Goal: Task Accomplishment & Management: Complete application form

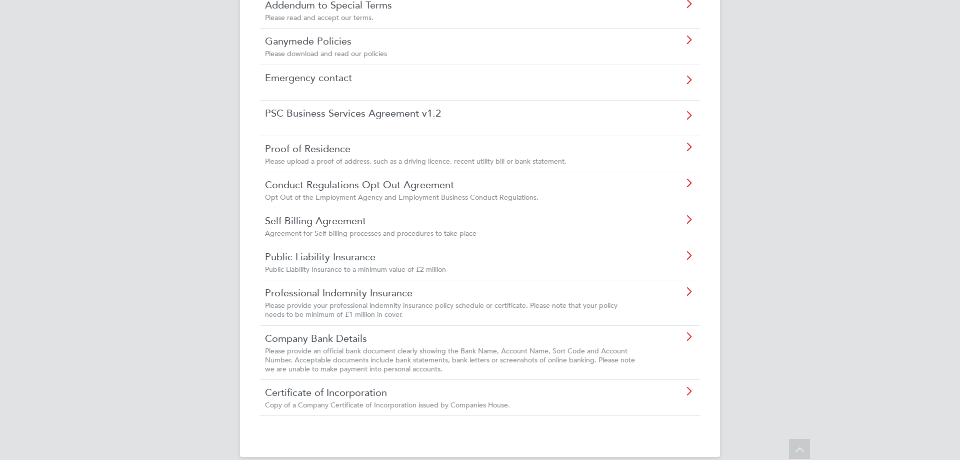
scroll to position [328, 0]
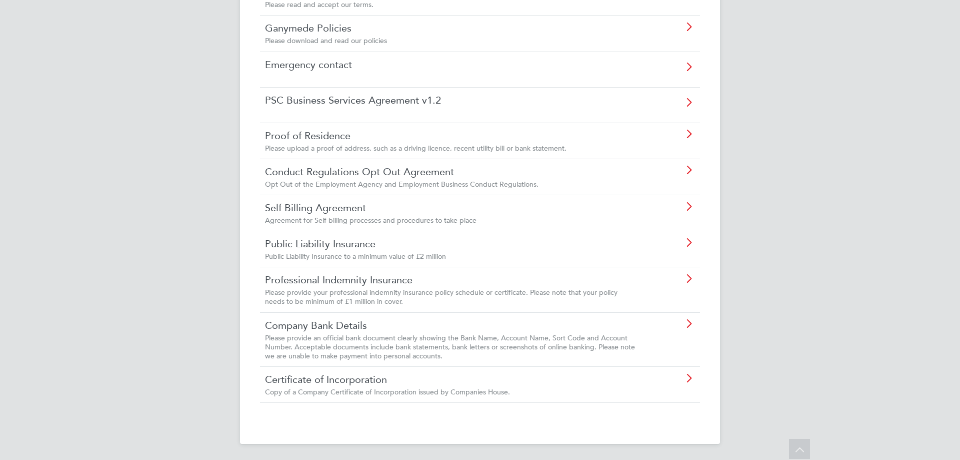
click at [355, 214] on link "Self Billing Agreement" at bounding box center [452, 207] width 374 height 13
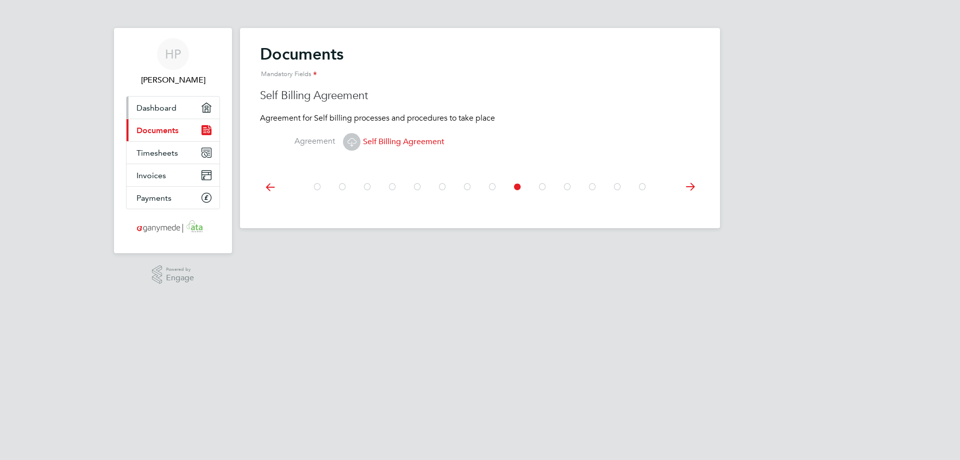
click at [159, 105] on span "Dashboard" at bounding box center [157, 108] width 40 height 10
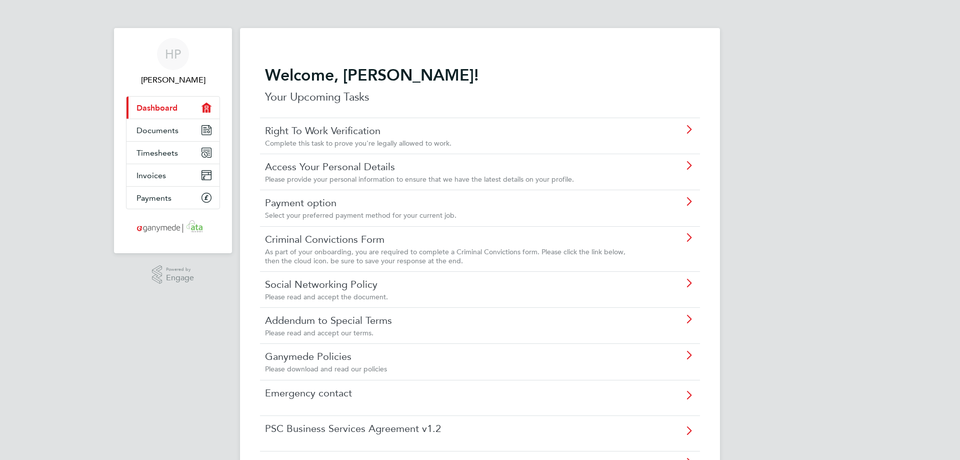
click at [317, 130] on link "Right To Work Verification" at bounding box center [452, 130] width 374 height 13
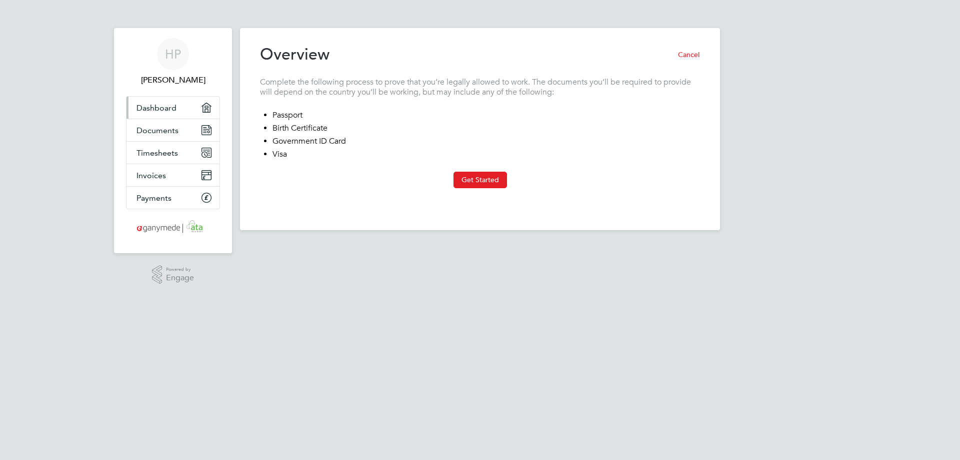
click at [160, 104] on span "Dashboard" at bounding box center [157, 108] width 40 height 10
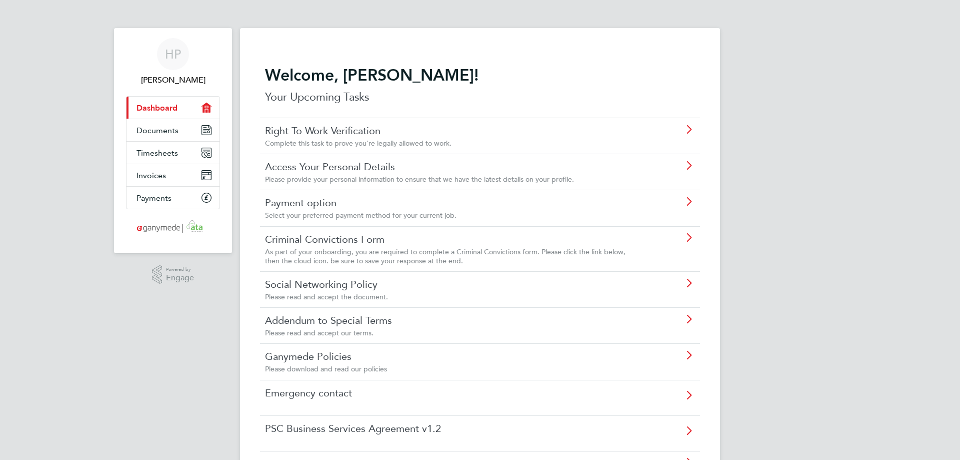
click at [331, 170] on link "Access Your Personal Details" at bounding box center [452, 166] width 374 height 13
click at [327, 206] on link "Payment option" at bounding box center [452, 202] width 374 height 13
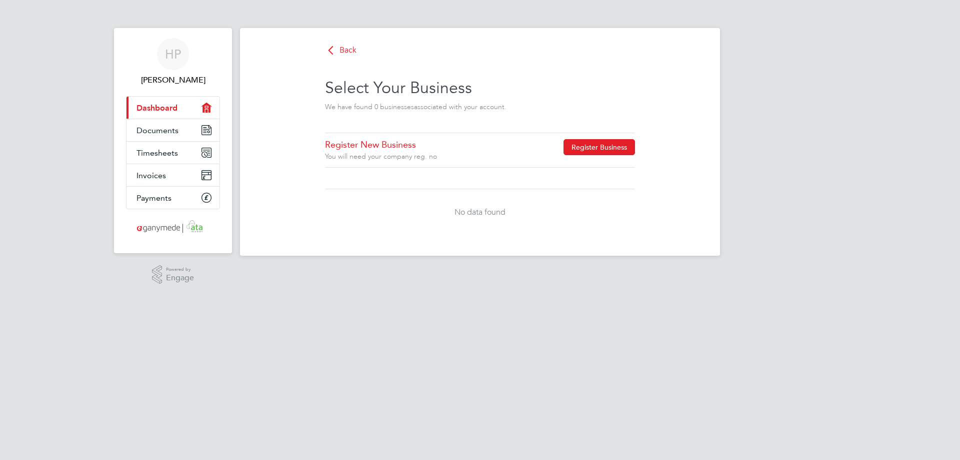
click at [608, 146] on button "Register Business" at bounding box center [600, 147] width 72 height 16
type input "[GEOGRAPHIC_DATA]"
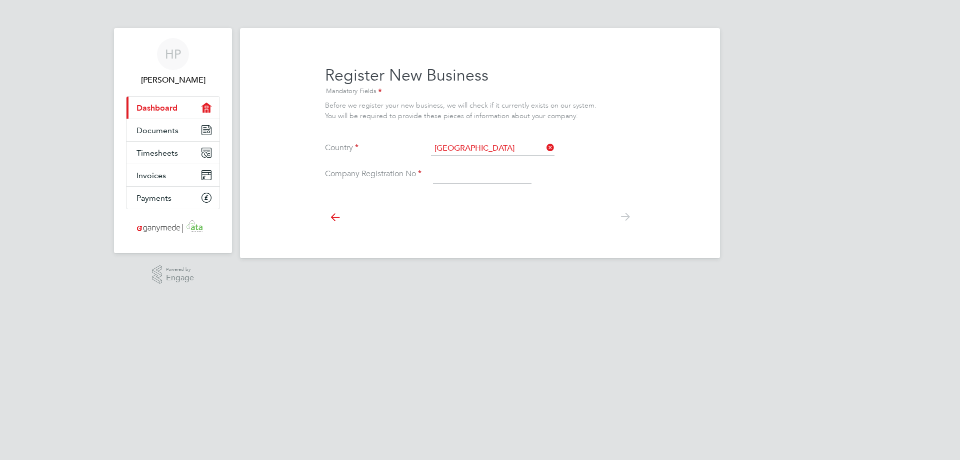
click at [455, 172] on input at bounding box center [482, 175] width 99 height 18
type input "7720933"
click at [577, 214] on div at bounding box center [480, 216] width 310 height 45
click at [335, 215] on icon at bounding box center [335, 217] width 20 height 23
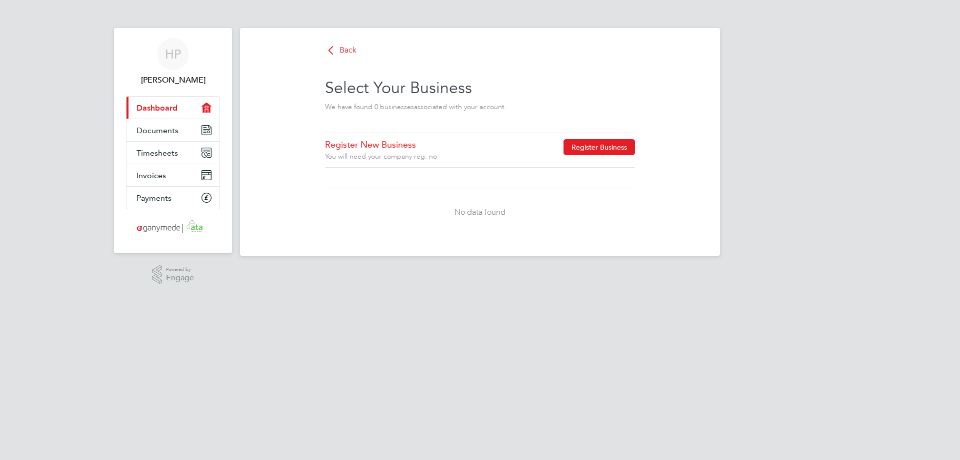
click at [601, 147] on button "Register Business" at bounding box center [600, 147] width 72 height 16
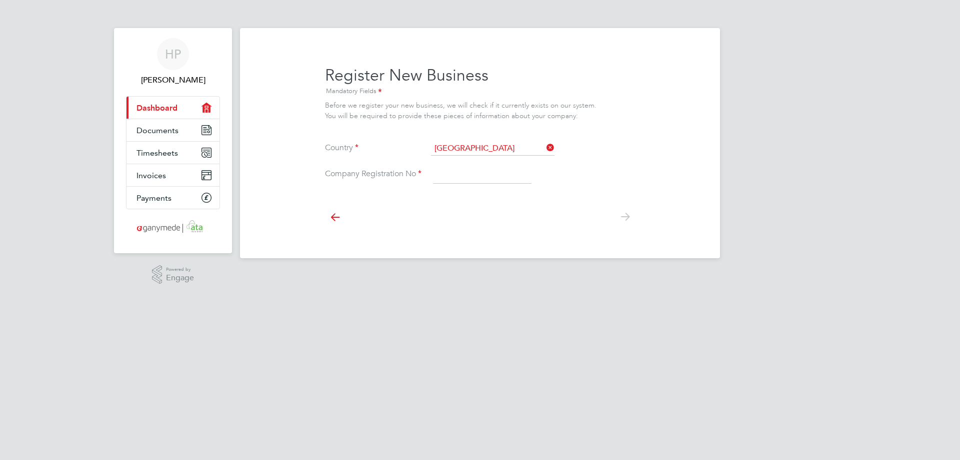
click at [472, 178] on input at bounding box center [482, 175] width 99 height 18
type input "7720933"
click at [330, 215] on icon at bounding box center [335, 217] width 20 height 23
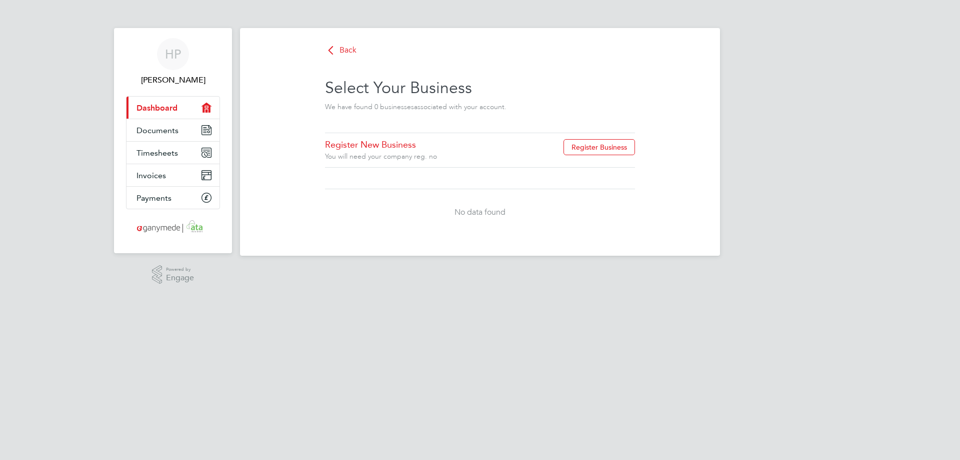
click at [161, 106] on span "Dashboard" at bounding box center [157, 108] width 41 height 10
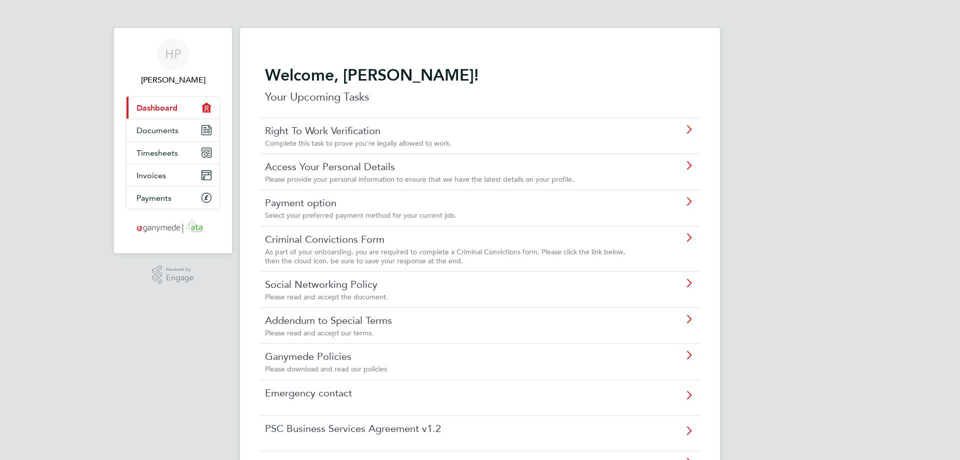
click at [341, 241] on link "Criminal Convictions Form" at bounding box center [452, 239] width 374 height 13
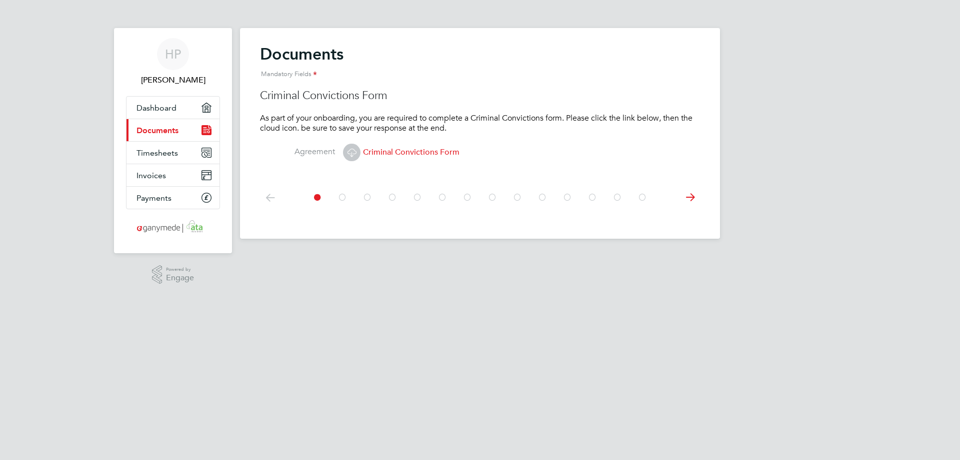
click at [428, 149] on span "Criminal Convictions Form" at bounding box center [401, 152] width 117 height 10
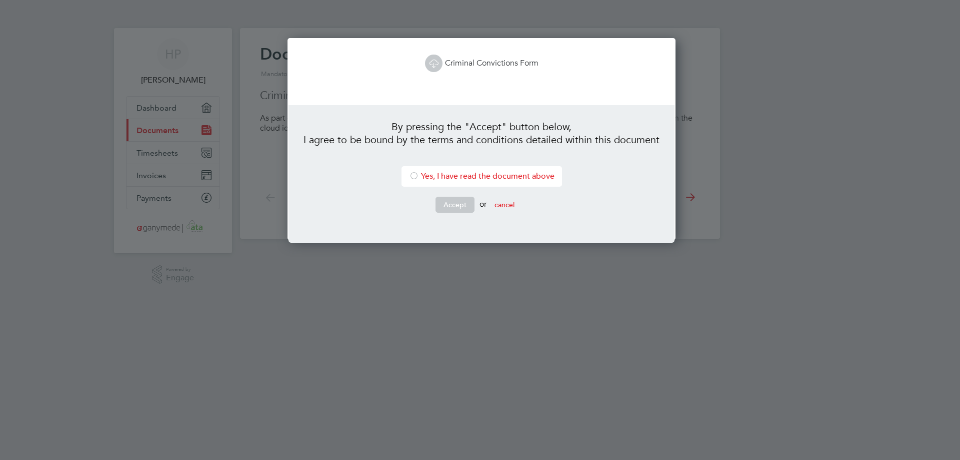
scroll to position [203, 385]
click at [516, 206] on button "cancel" at bounding box center [505, 205] width 36 height 16
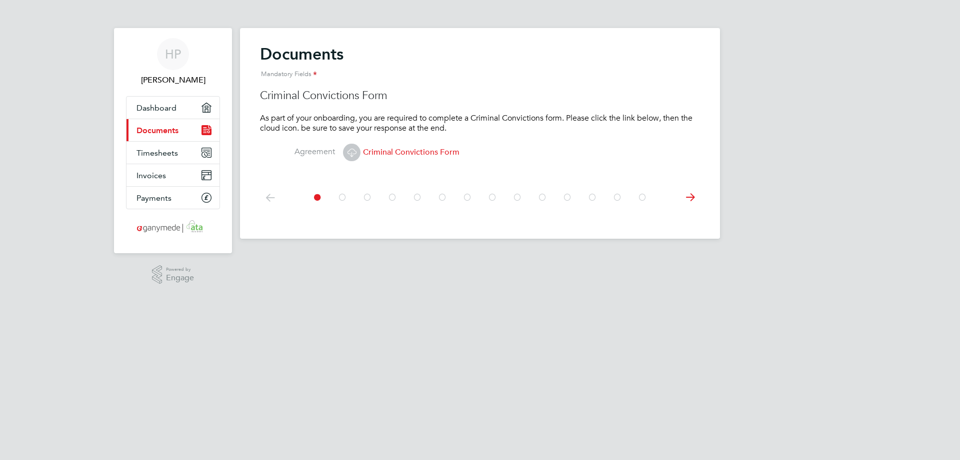
click at [354, 152] on icon at bounding box center [352, 152] width 13 height 13
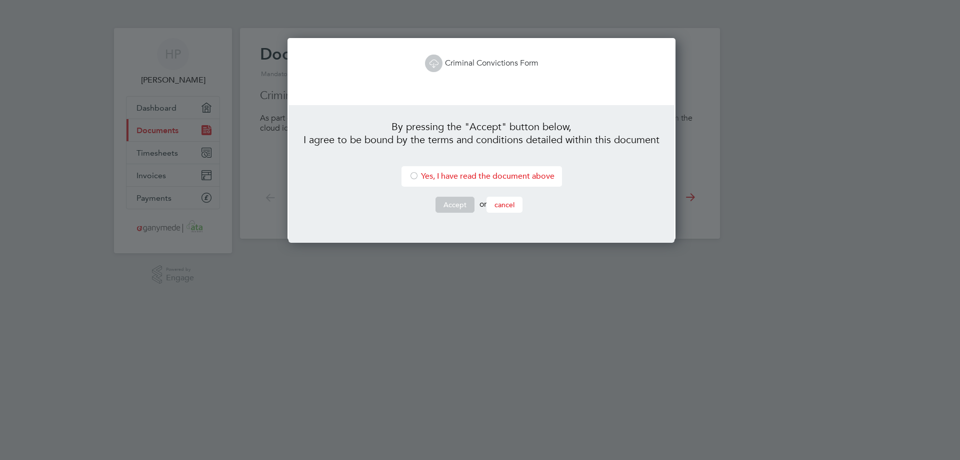
click at [514, 208] on button "cancel" at bounding box center [505, 205] width 36 height 16
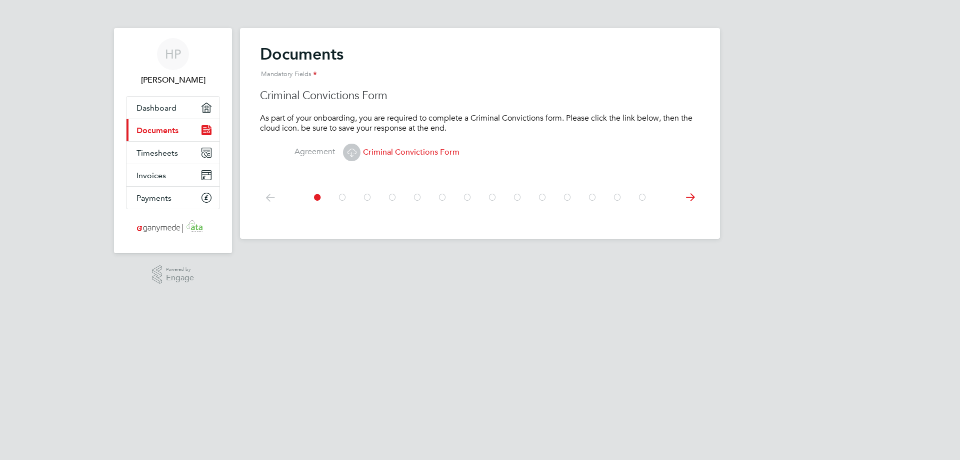
click at [692, 198] on icon at bounding box center [690, 197] width 20 height 23
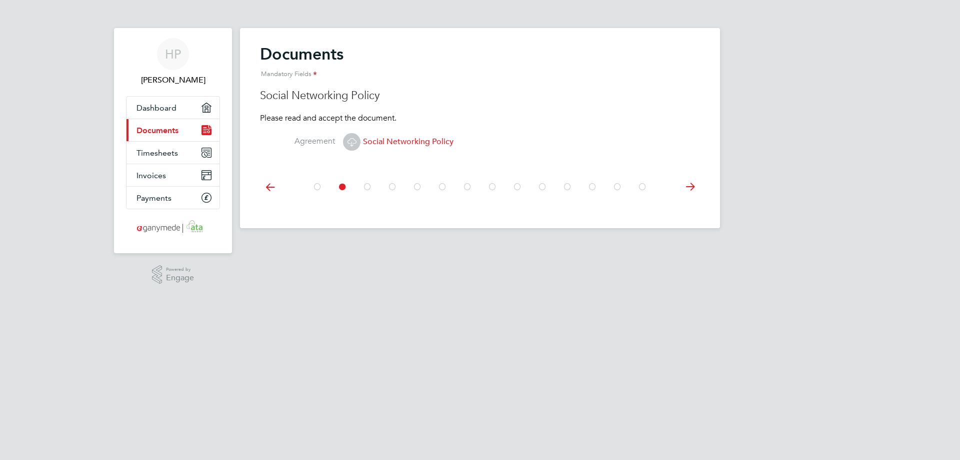
click at [417, 139] on span "Social Networking Policy" at bounding box center [398, 142] width 111 height 10
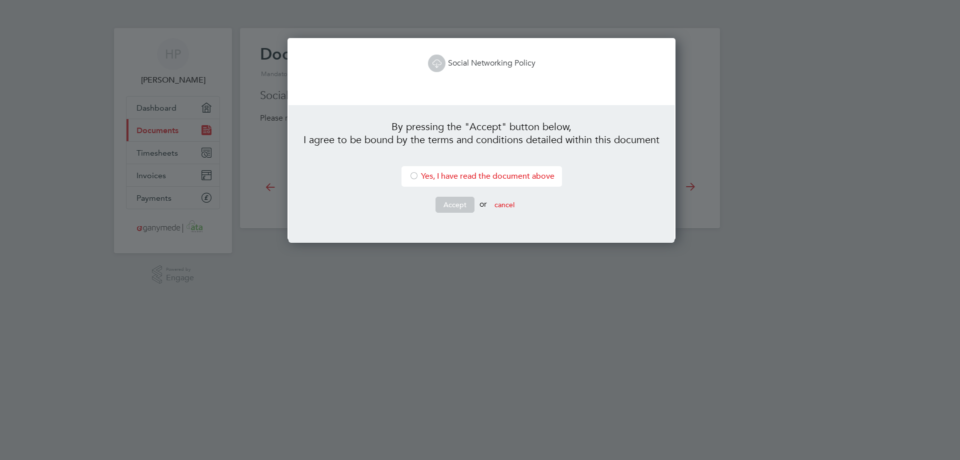
scroll to position [203, 385]
click at [503, 66] on link "Social Networking Policy" at bounding box center [482, 63] width 108 height 10
click at [514, 206] on button "cancel" at bounding box center [505, 205] width 36 height 16
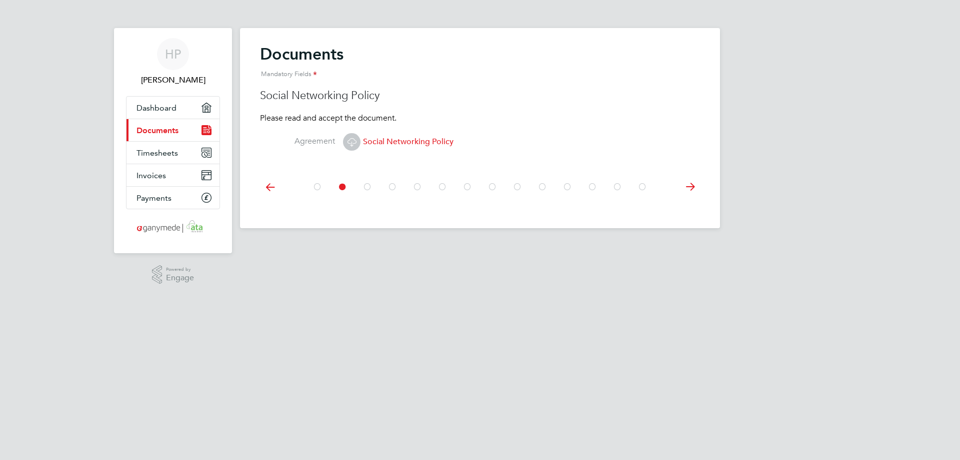
click at [268, 187] on icon at bounding box center [270, 187] width 20 height 23
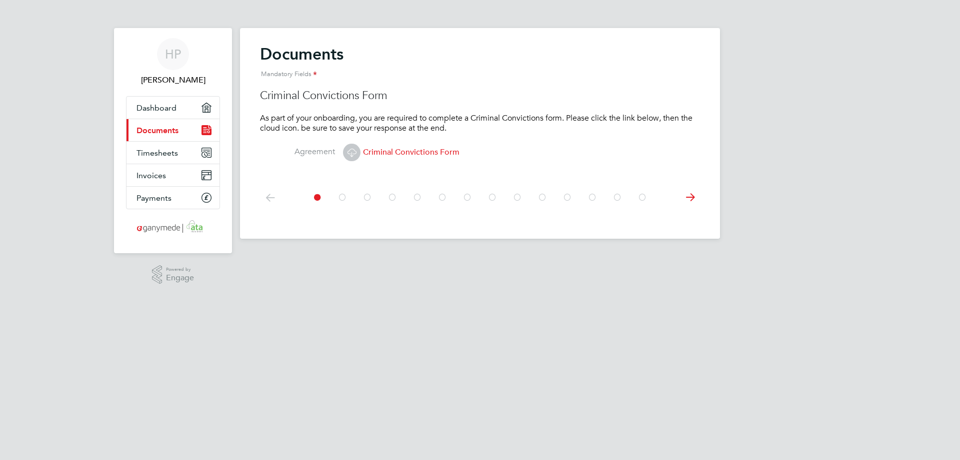
click at [416, 151] on span "Criminal Convictions Form" at bounding box center [401, 152] width 117 height 10
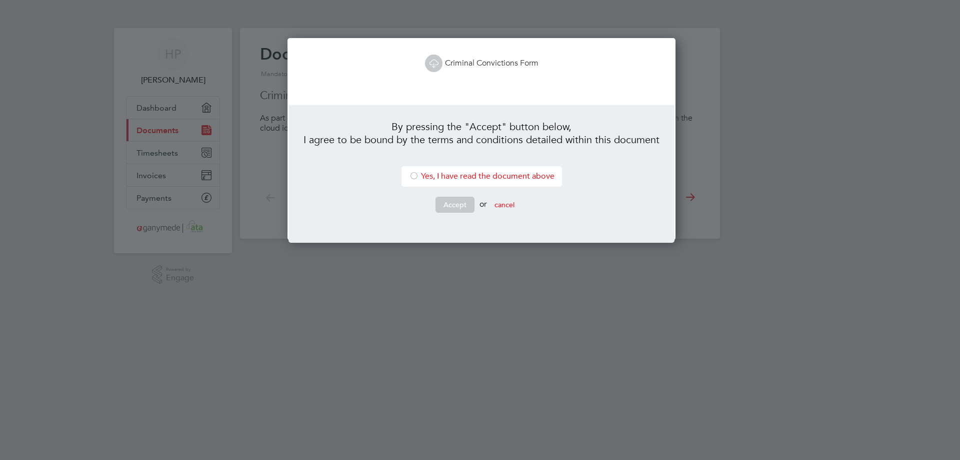
scroll to position [203, 385]
click at [486, 64] on link "Criminal Convictions Form" at bounding box center [482, 63] width 114 height 10
click at [447, 176] on li "Yes, I have read the document above" at bounding box center [482, 176] width 161 height 21
click at [447, 205] on button "Accept" at bounding box center [455, 205] width 39 height 16
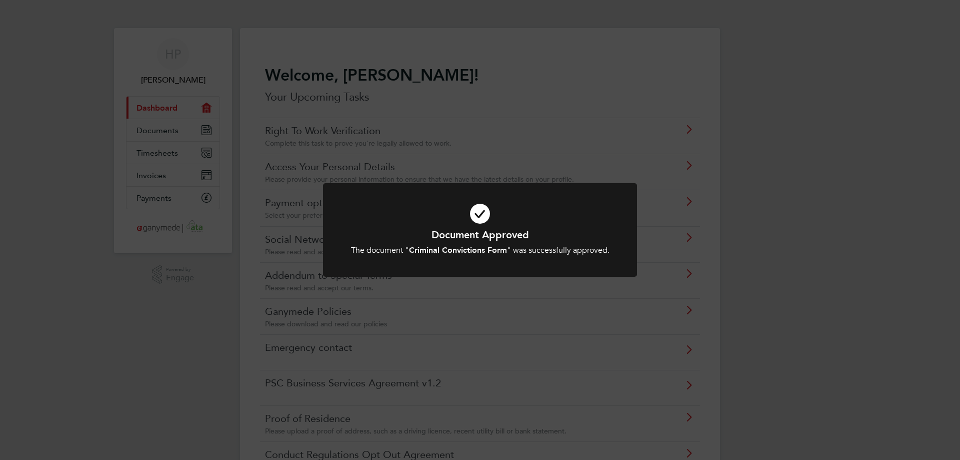
click at [459, 315] on div "Document Approved The document " Criminal Convictions Form " was successfully a…" at bounding box center [480, 230] width 960 height 460
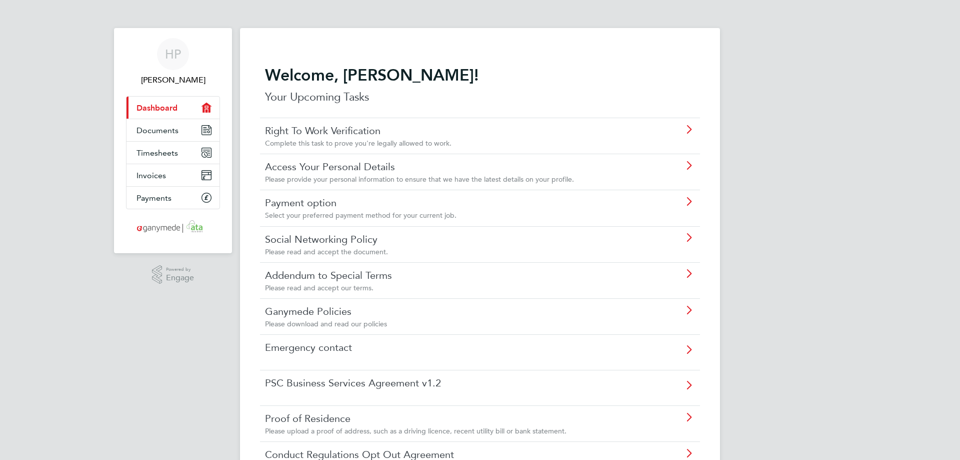
click at [327, 239] on link "Social Networking Policy" at bounding box center [452, 239] width 374 height 13
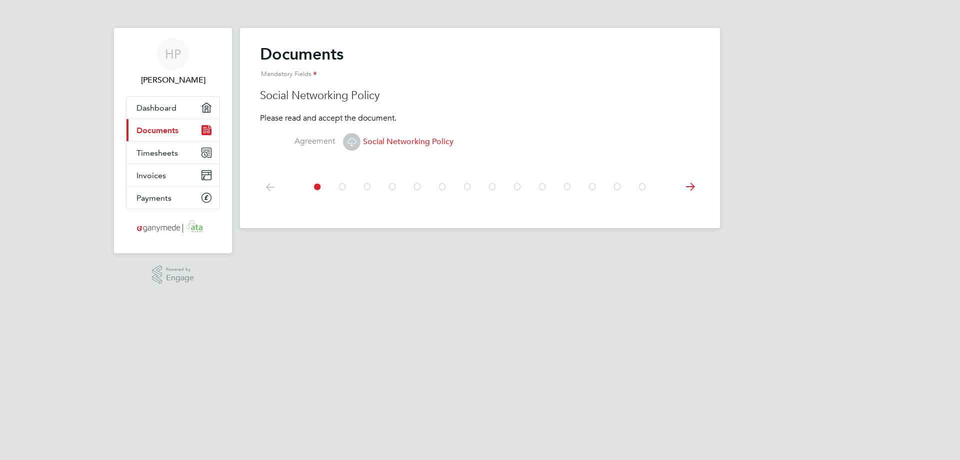
click at [390, 145] on span "Social Networking Policy" at bounding box center [398, 142] width 111 height 10
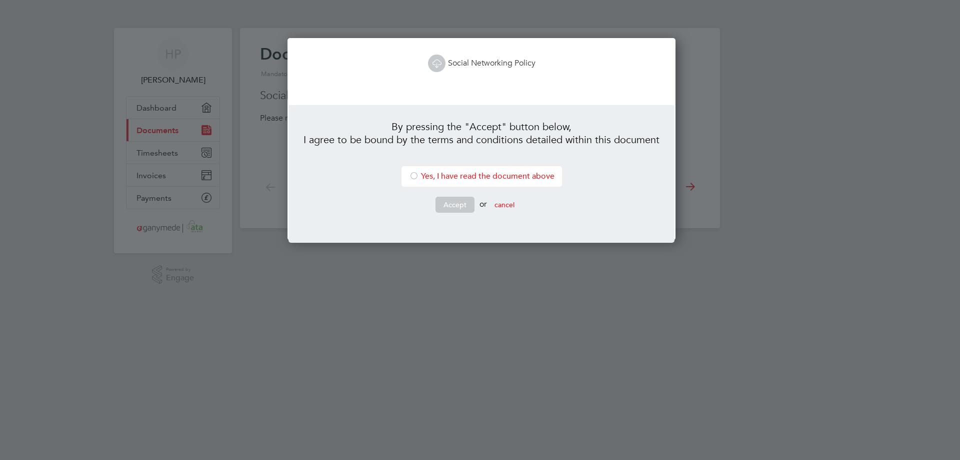
scroll to position [203, 385]
click at [432, 58] on icon at bounding box center [437, 63] width 13 height 13
click at [457, 172] on li "Yes, I have read the document above" at bounding box center [482, 176] width 161 height 21
click at [455, 202] on button "Accept" at bounding box center [455, 205] width 39 height 16
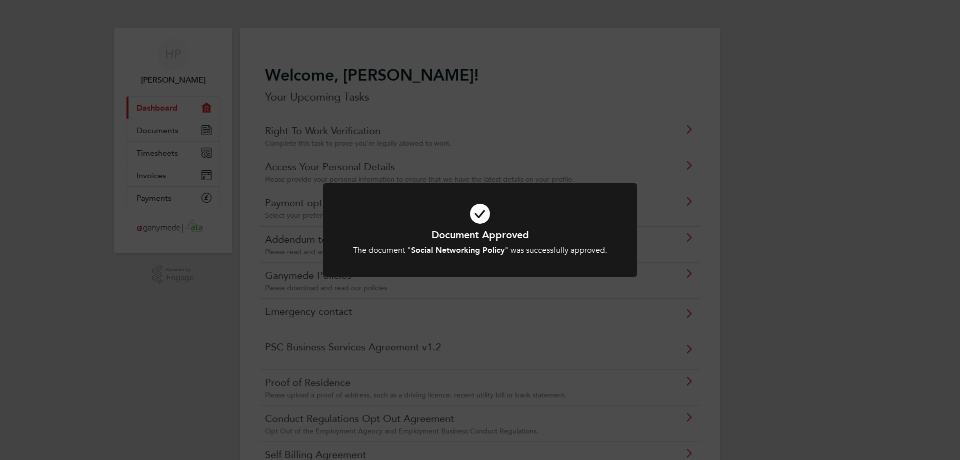
click at [449, 131] on div "Document Approved The document " Social Networking Policy " was successfully ap…" at bounding box center [480, 230] width 960 height 460
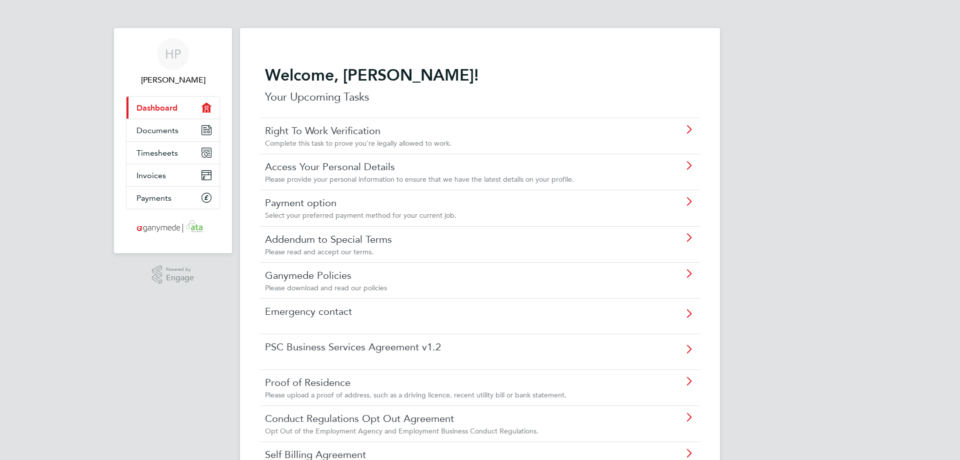
click at [355, 251] on span "Please read and accept our terms." at bounding box center [319, 251] width 109 height 9
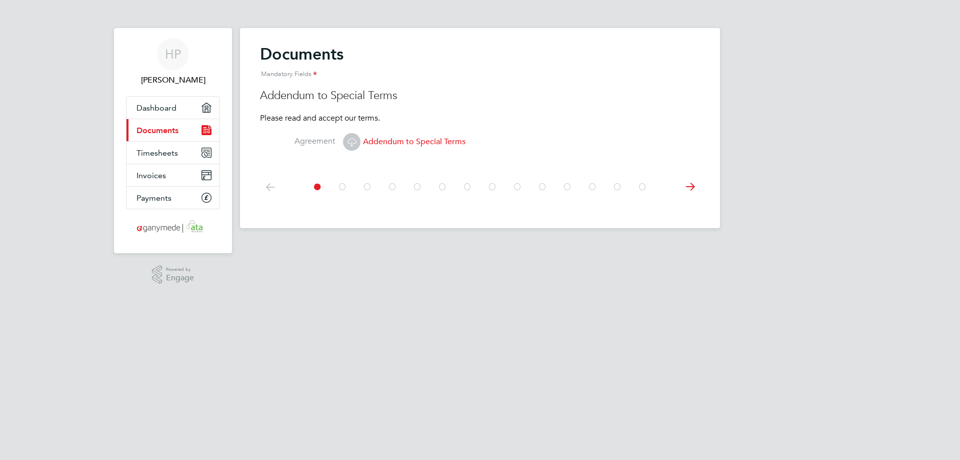
click at [425, 137] on span "Addendum to Special Terms" at bounding box center [404, 142] width 123 height 10
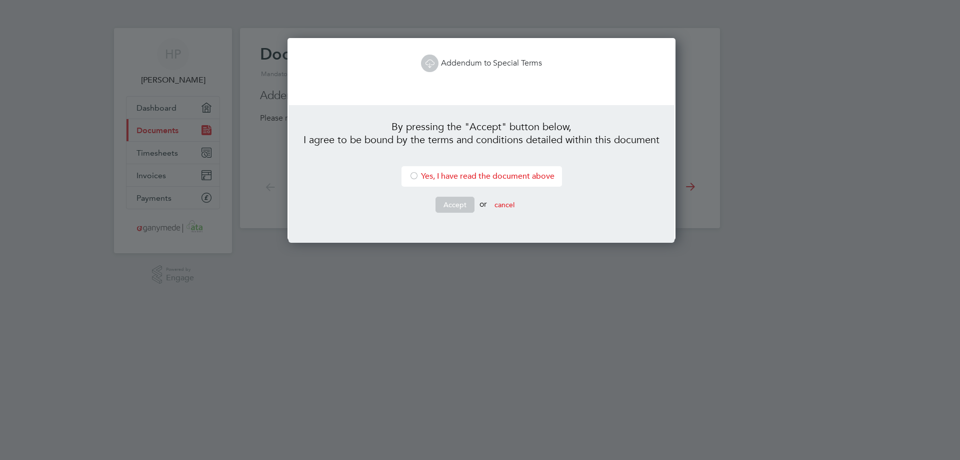
scroll to position [203, 385]
click at [496, 62] on link "Addendum to Special Terms" at bounding box center [481, 63] width 121 height 10
click at [461, 180] on li "Yes, I have read the document above" at bounding box center [482, 176] width 161 height 21
click at [453, 206] on button "Accept" at bounding box center [455, 205] width 39 height 16
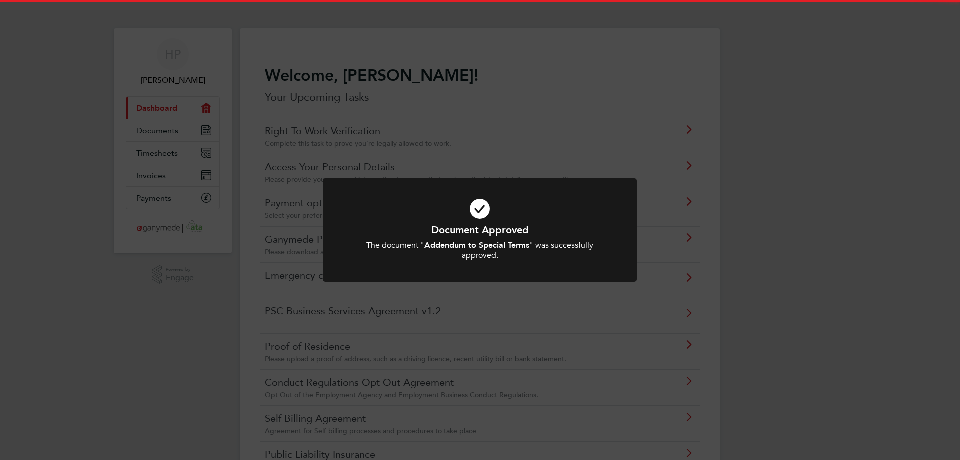
click at [385, 230] on h1 "Document Approved" at bounding box center [480, 229] width 260 height 13
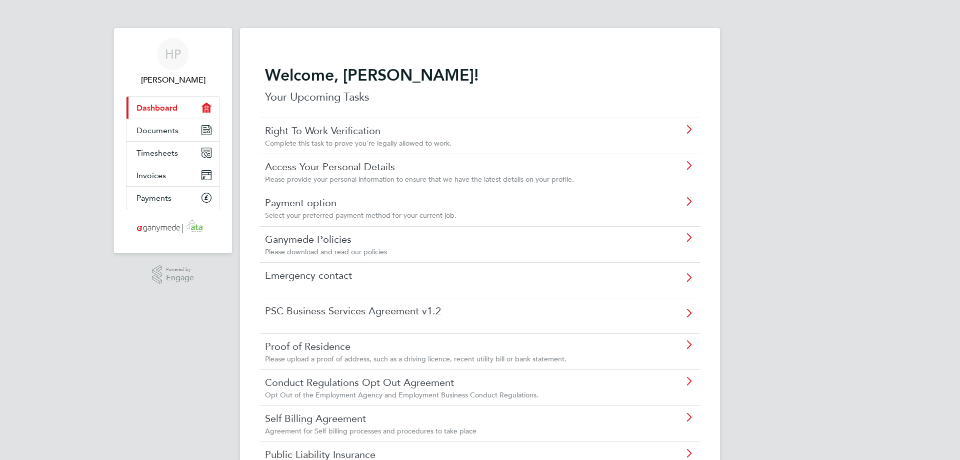
click at [391, 241] on link "Ganymede Policies" at bounding box center [452, 239] width 374 height 13
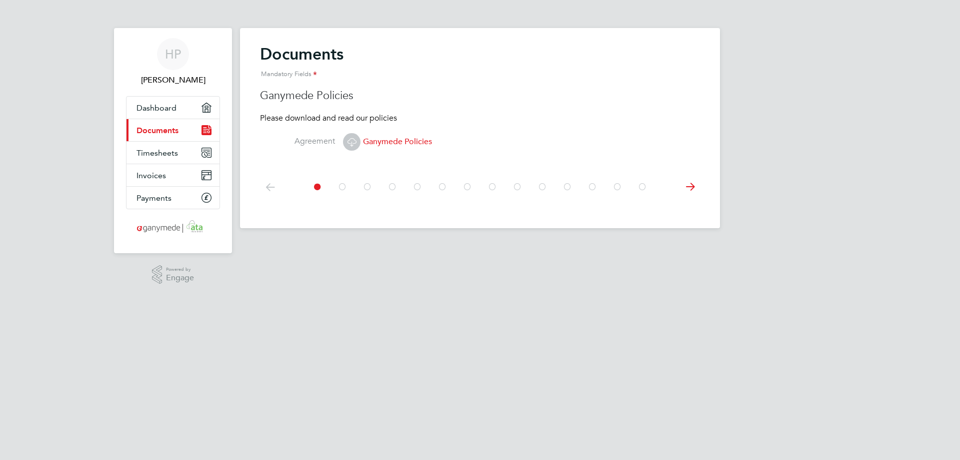
click at [404, 144] on span "Ganymede Policies" at bounding box center [387, 142] width 89 height 10
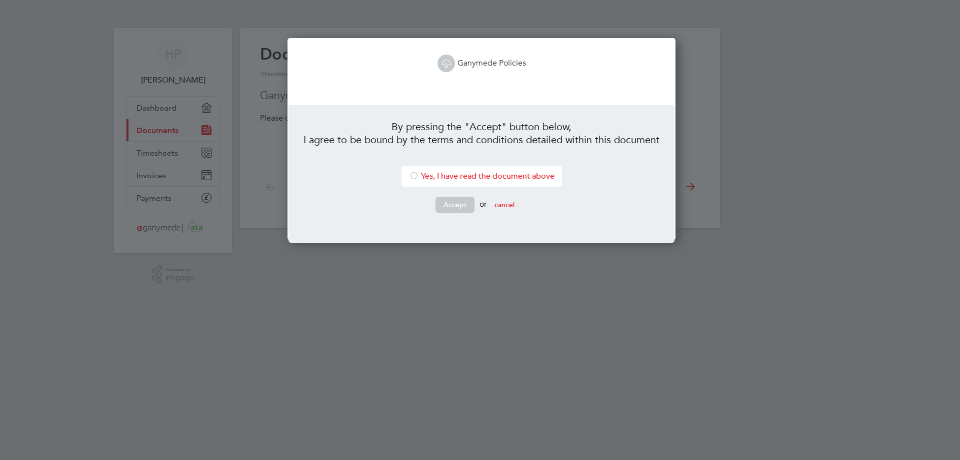
scroll to position [203, 385]
click at [469, 64] on link "Ganymede Policies" at bounding box center [482, 63] width 89 height 10
click at [494, 200] on button "cancel" at bounding box center [505, 205] width 36 height 16
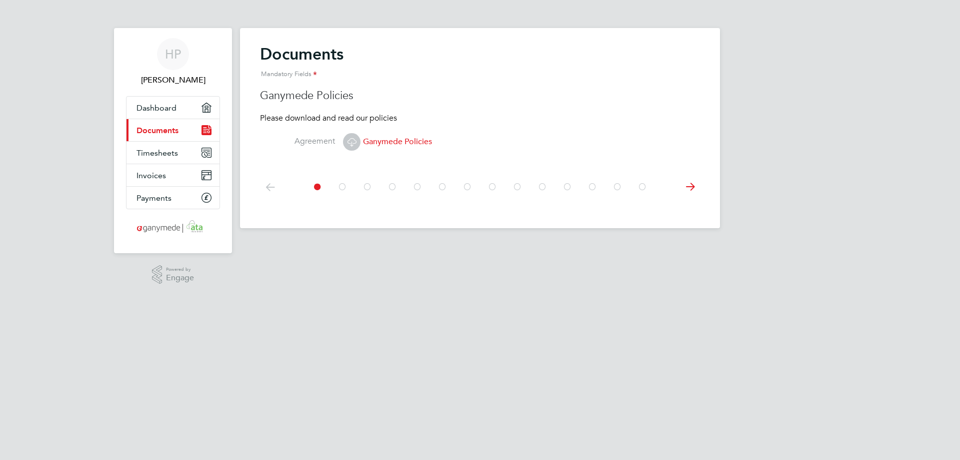
click at [164, 135] on link "Current page: Documents" at bounding box center [173, 130] width 93 height 22
click at [154, 107] on span "Dashboard" at bounding box center [157, 108] width 40 height 10
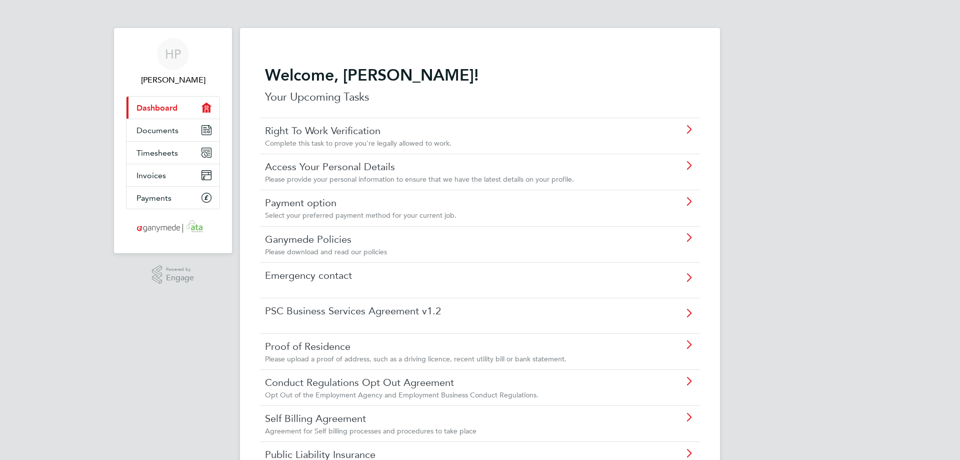
click at [322, 204] on link "Payment option" at bounding box center [452, 202] width 374 height 13
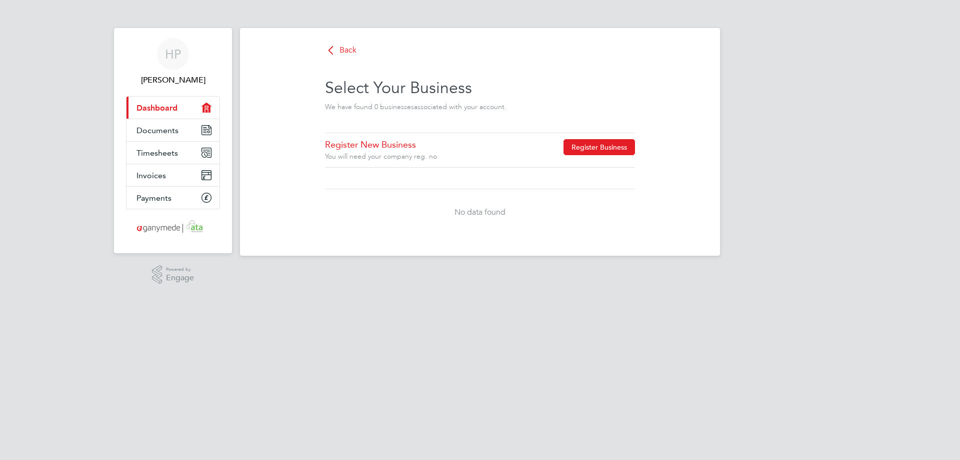
click at [596, 150] on button "Register Business" at bounding box center [600, 147] width 72 height 16
type input "[GEOGRAPHIC_DATA]"
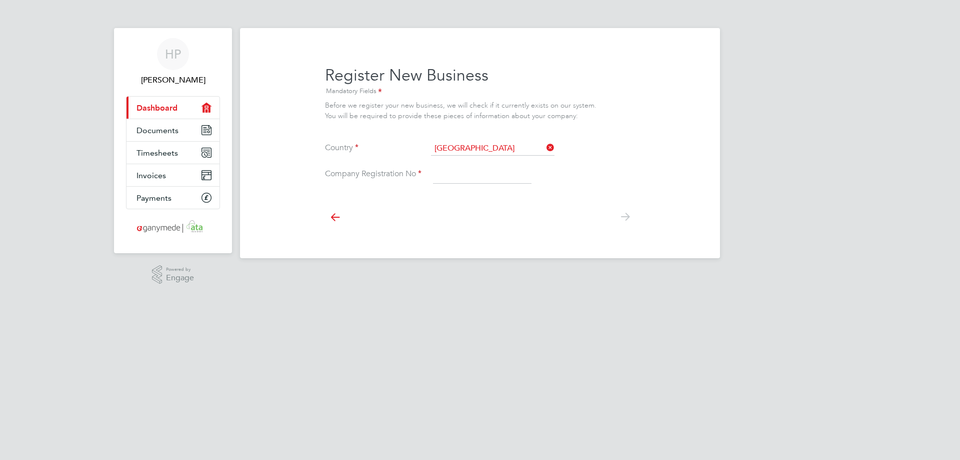
click at [458, 178] on input at bounding box center [482, 175] width 99 height 18
type input "7720933"
click at [511, 147] on input at bounding box center [493, 149] width 124 height 14
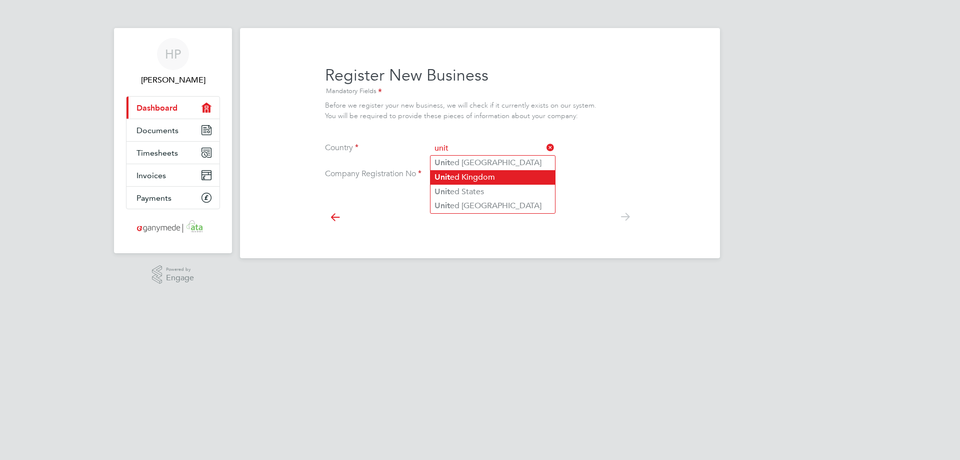
click at [454, 170] on li "Unit ed Kingdom" at bounding box center [493, 177] width 125 height 15
type input "[GEOGRAPHIC_DATA]"
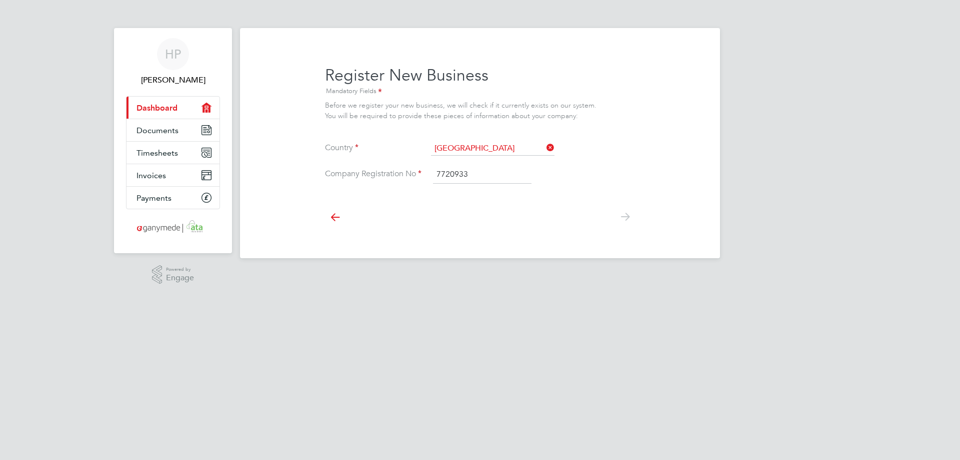
click at [471, 175] on input "7720933" at bounding box center [482, 175] width 99 height 18
drag, startPoint x: 393, startPoint y: 114, endPoint x: 584, endPoint y: 115, distance: 190.6
click at [584, 115] on p "You will be required to provide these pieces of information about your company:" at bounding box center [480, 116] width 310 height 9
click at [630, 216] on icon at bounding box center [625, 217] width 20 height 23
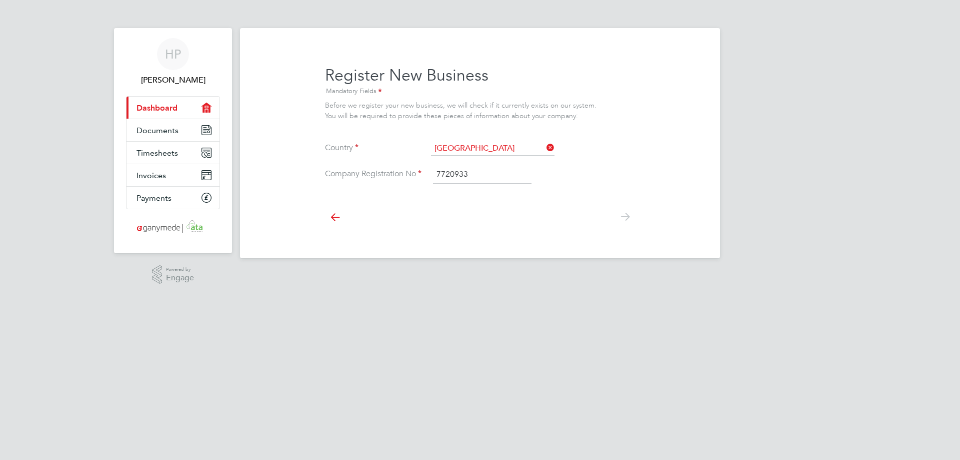
click at [151, 105] on span "Dashboard" at bounding box center [157, 108] width 41 height 10
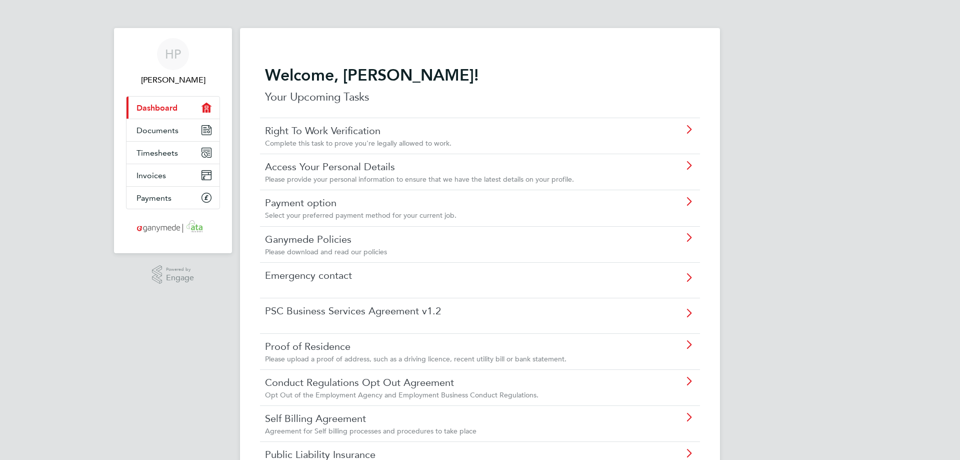
click at [397, 279] on link "Emergency contact" at bounding box center [452, 275] width 374 height 13
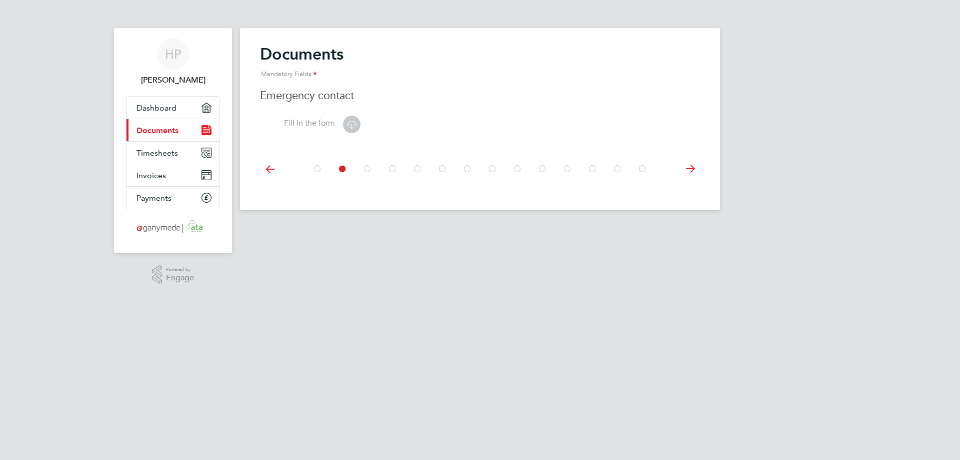
click at [354, 123] on icon at bounding box center [352, 124] width 13 height 13
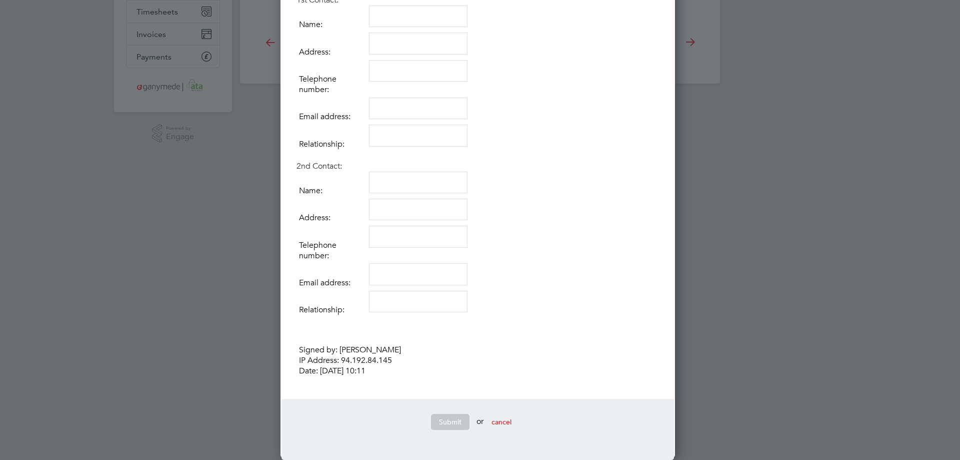
scroll to position [142, 0]
click at [507, 423] on span "cancel" at bounding box center [502, 421] width 20 height 9
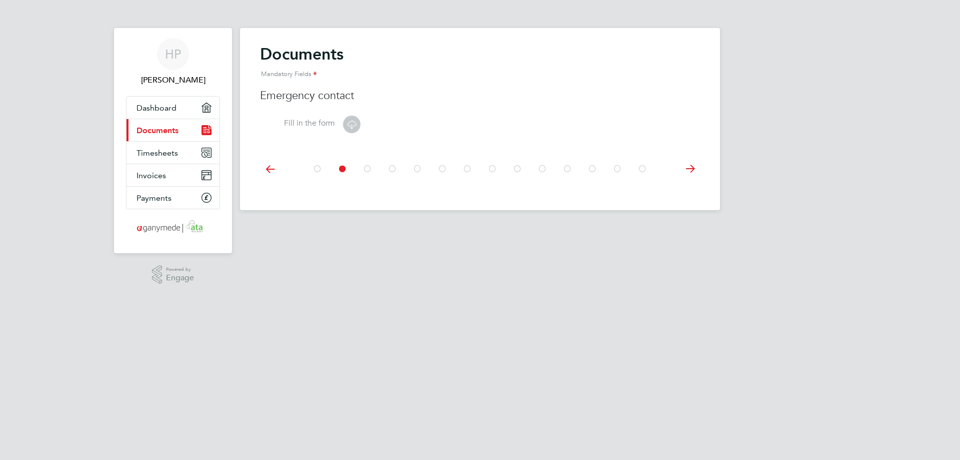
scroll to position [0, 0]
click at [169, 113] on link "Dashboard" at bounding box center [173, 108] width 93 height 22
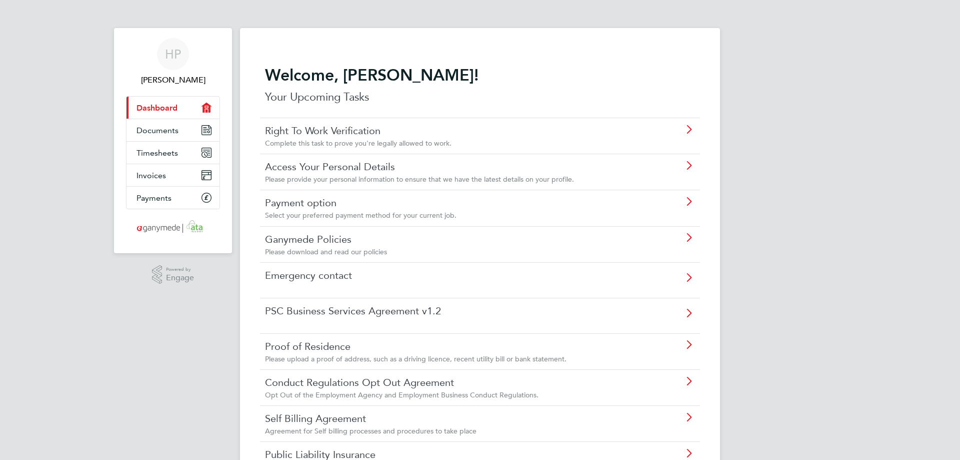
click at [340, 305] on link "PSC Business Services Agreement v1.2" at bounding box center [452, 310] width 374 height 13
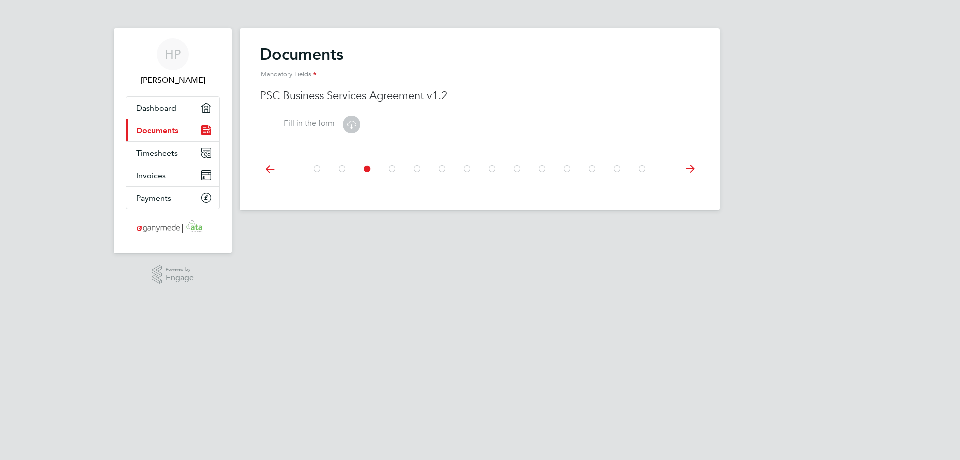
click at [356, 127] on icon at bounding box center [352, 124] width 13 height 13
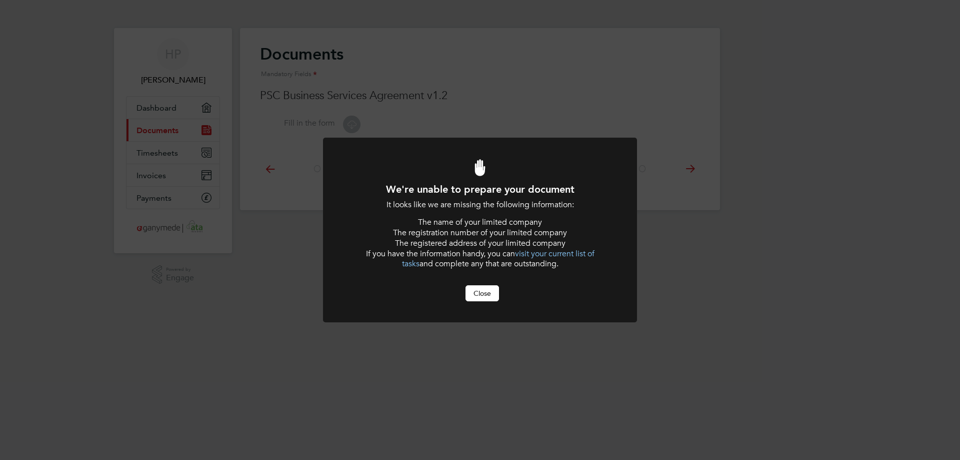
click at [496, 294] on button "Close" at bounding box center [483, 293] width 34 height 16
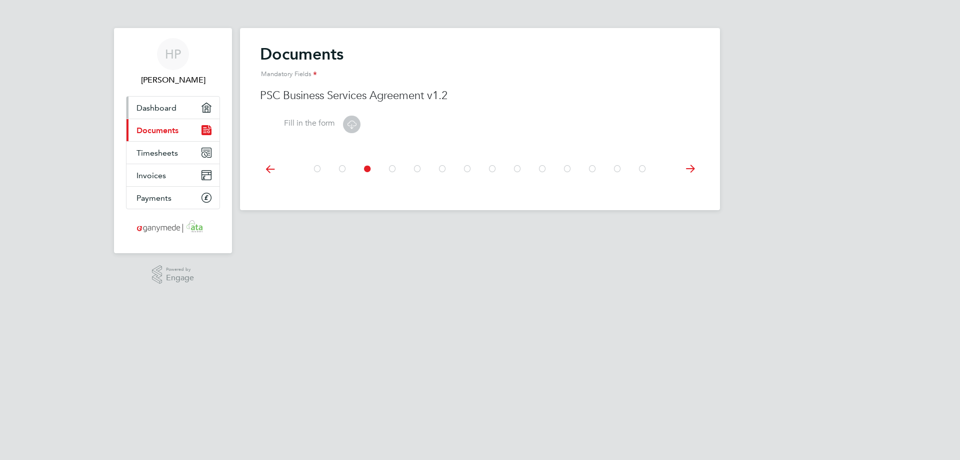
click at [157, 110] on span "Dashboard" at bounding box center [157, 108] width 40 height 10
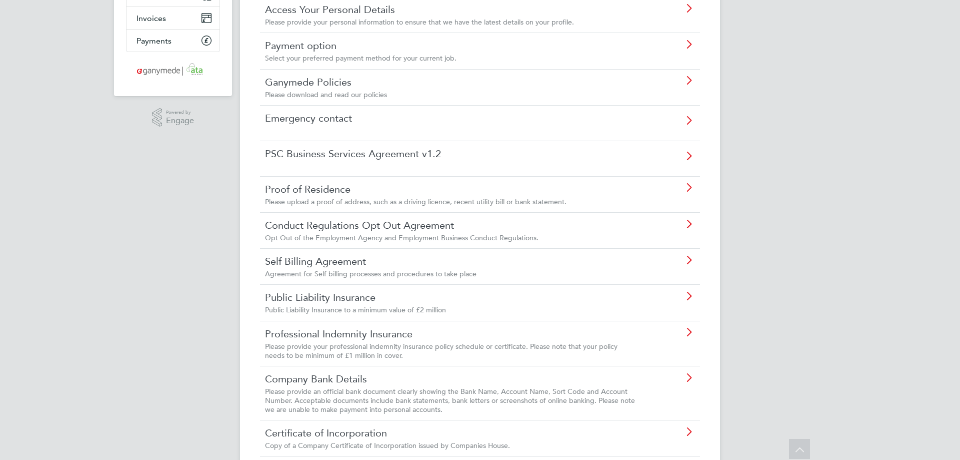
scroll to position [200, 0]
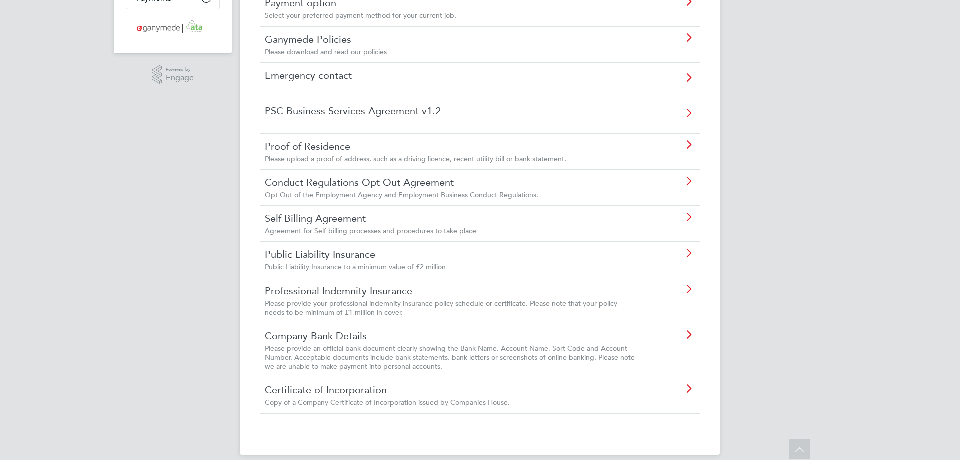
click at [352, 393] on link "Certificate of Incorporation" at bounding box center [452, 389] width 374 height 13
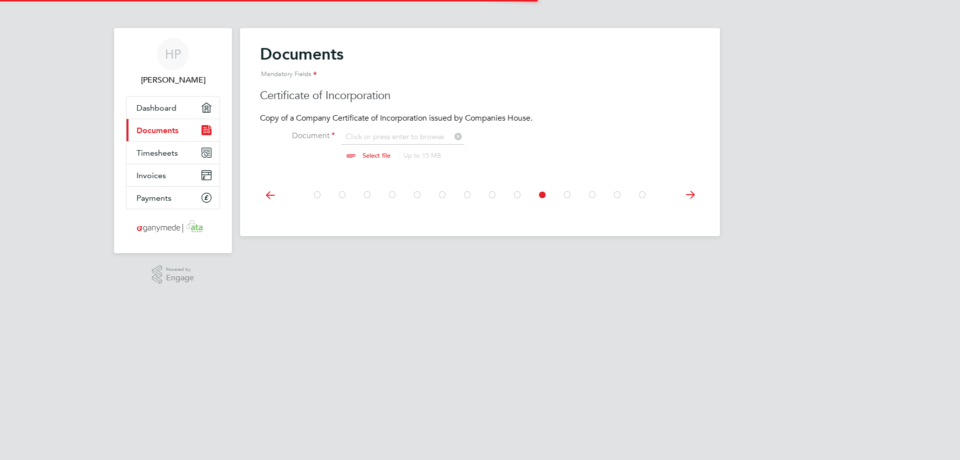
scroll to position [14, 124]
click at [380, 157] on input "file" at bounding box center [386, 147] width 157 height 30
type input "C:\fakepath\Memorandum (1).pdf"
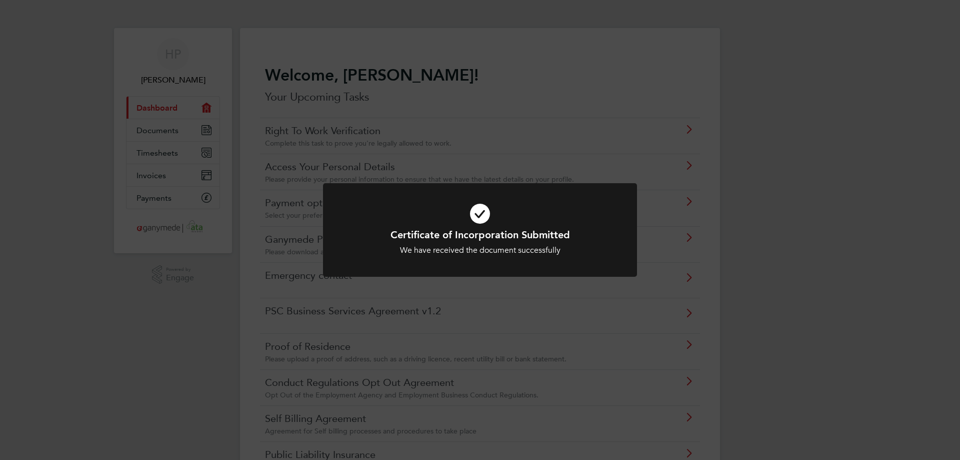
click at [521, 59] on div "Certificate of Incorporation Submitted We have received the document successful…" at bounding box center [480, 230] width 960 height 460
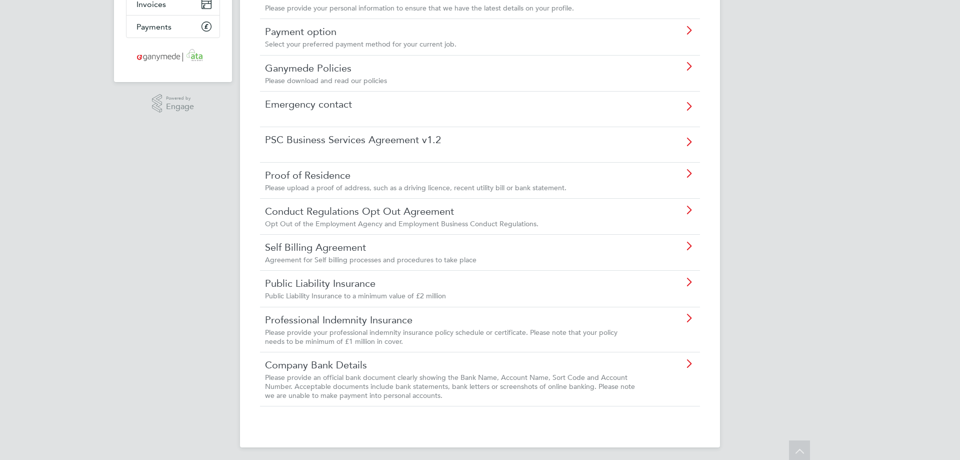
scroll to position [175, 0]
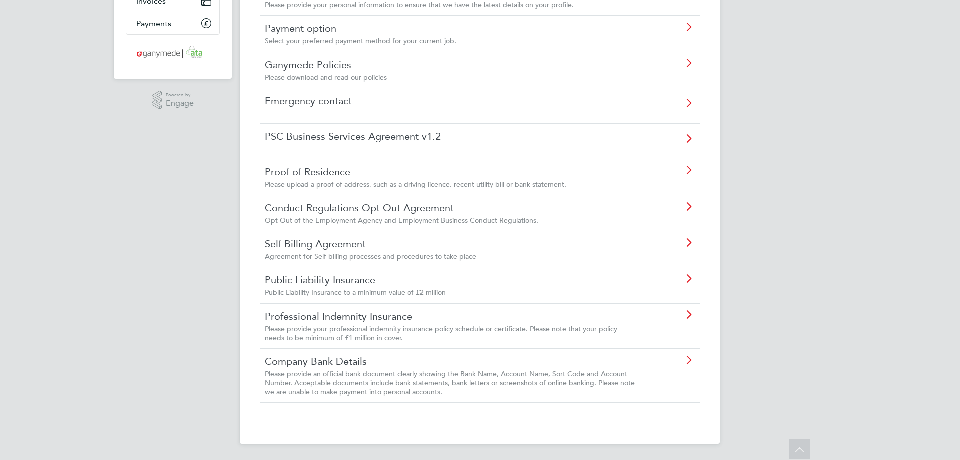
click at [325, 377] on span "Please provide an official bank document clearly showing the Bank Name, Account…" at bounding box center [450, 382] width 370 height 27
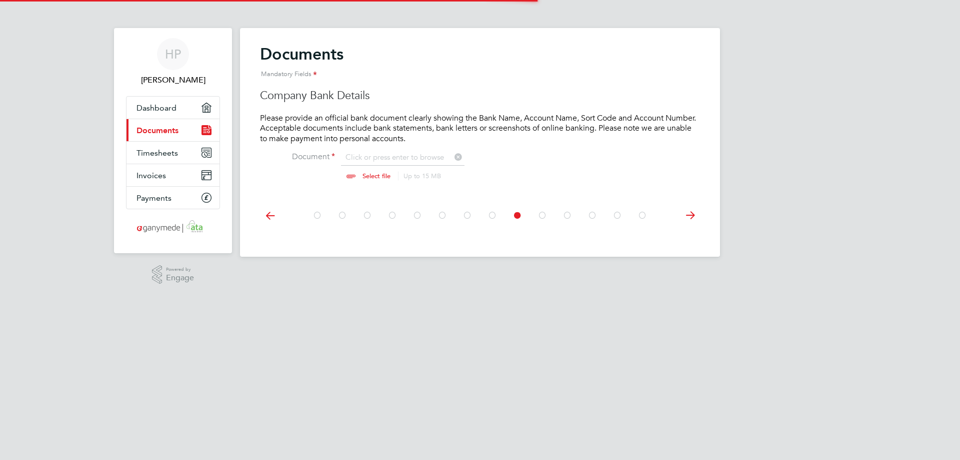
scroll to position [14, 124]
click at [159, 107] on span "Dashboard" at bounding box center [157, 108] width 40 height 10
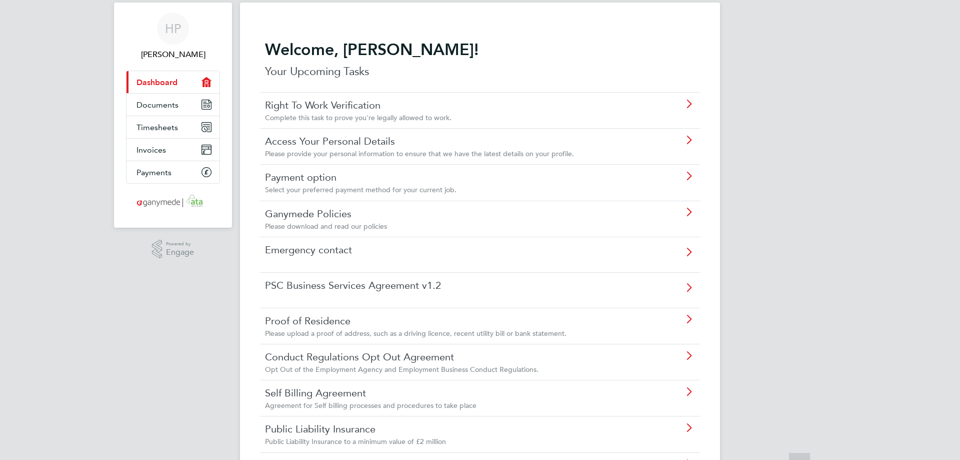
scroll to position [25, 0]
click at [339, 292] on link "PSC Business Services Agreement v1.2" at bounding box center [452, 286] width 374 height 13
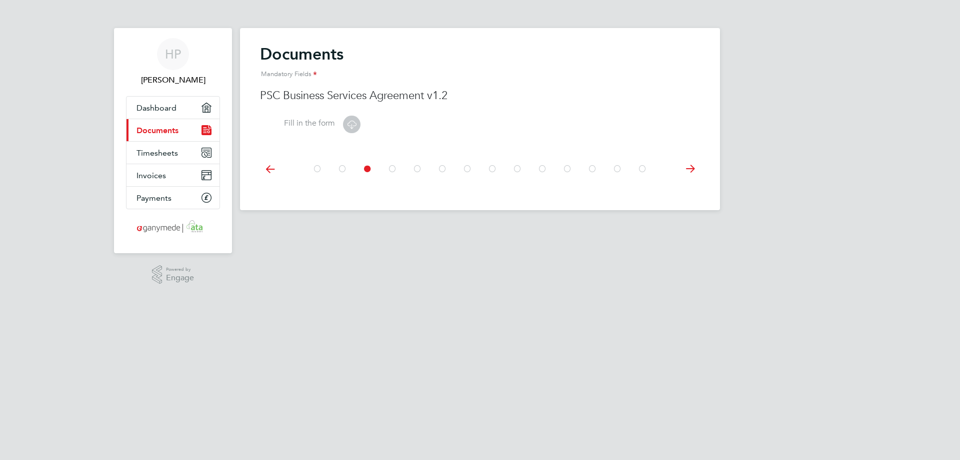
click at [354, 127] on icon at bounding box center [352, 124] width 13 height 13
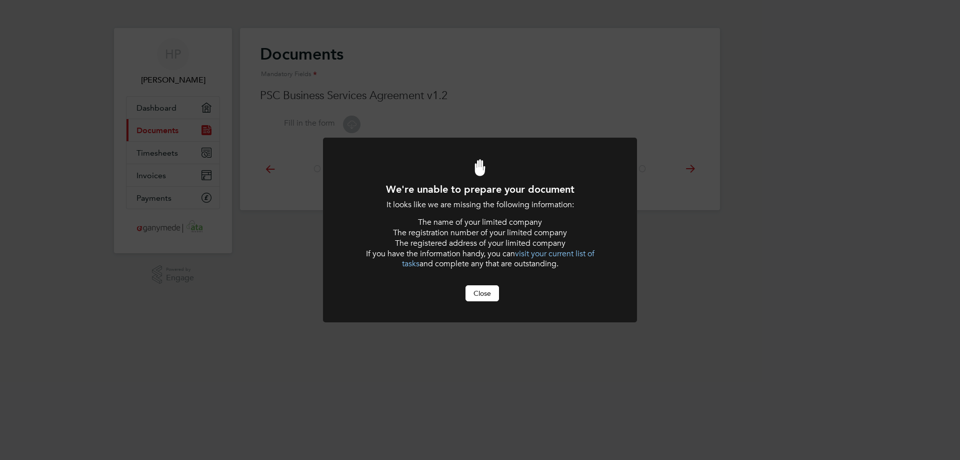
click at [482, 296] on button "Close" at bounding box center [483, 293] width 34 height 16
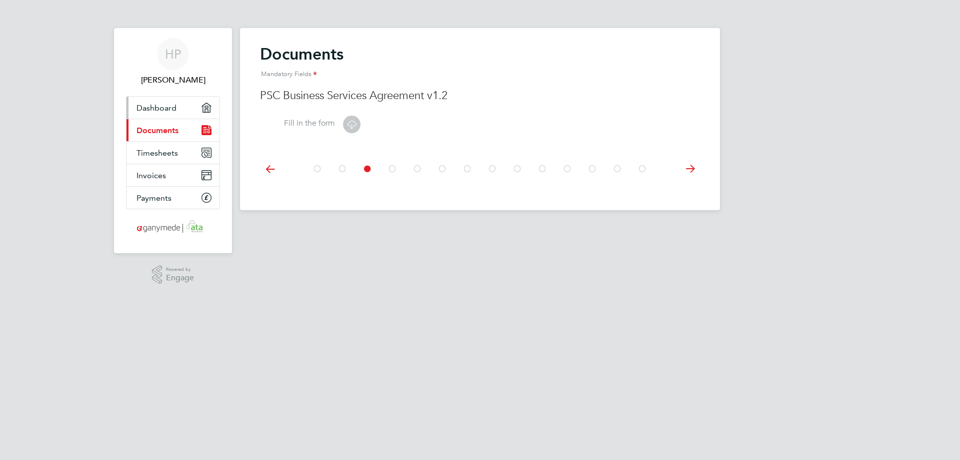
click at [155, 108] on span "Dashboard" at bounding box center [157, 108] width 40 height 10
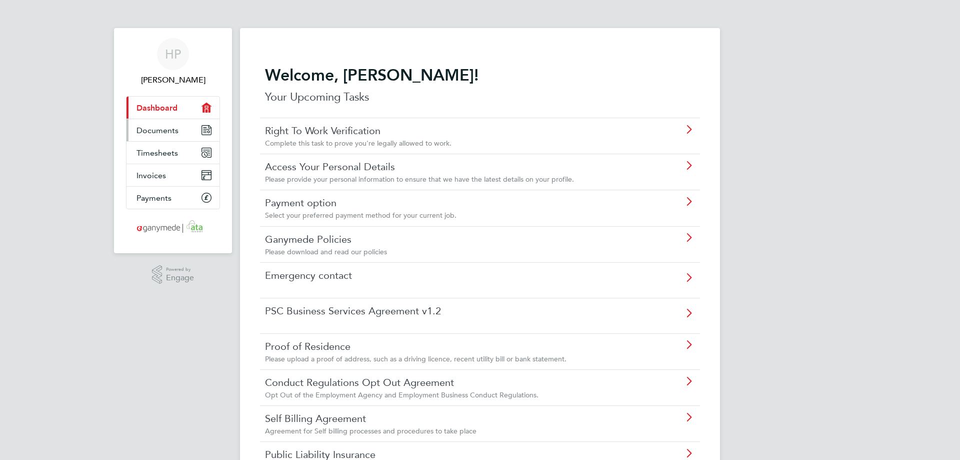
click at [163, 131] on span "Documents" at bounding box center [158, 131] width 42 height 10
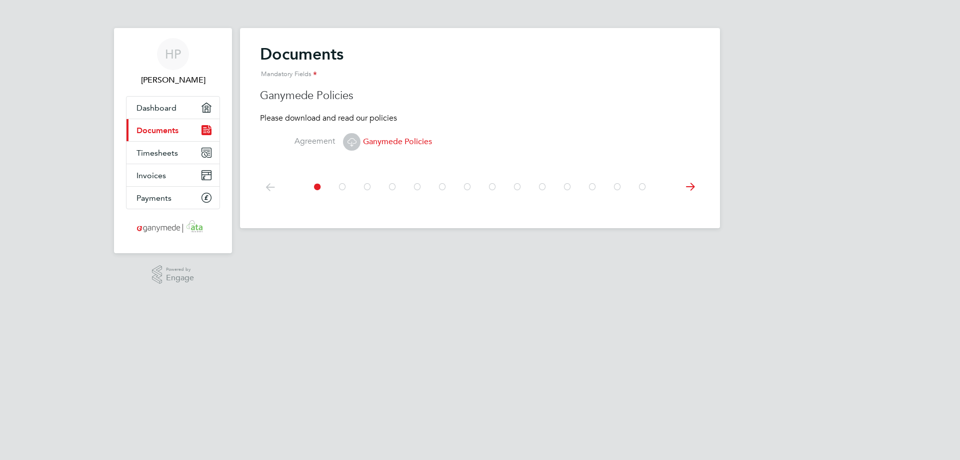
click at [695, 187] on icon at bounding box center [690, 187] width 20 height 23
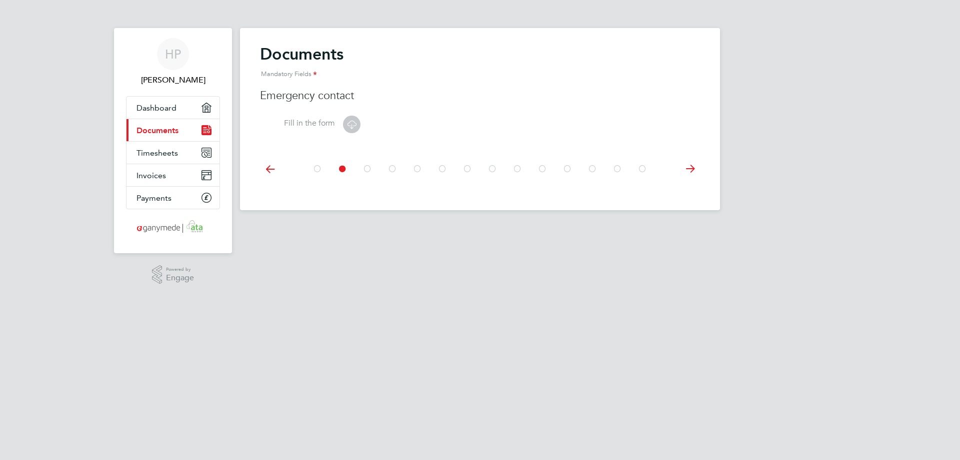
click at [366, 168] on icon at bounding box center [368, 169] width 10 height 23
click at [392, 167] on icon at bounding box center [393, 169] width 10 height 23
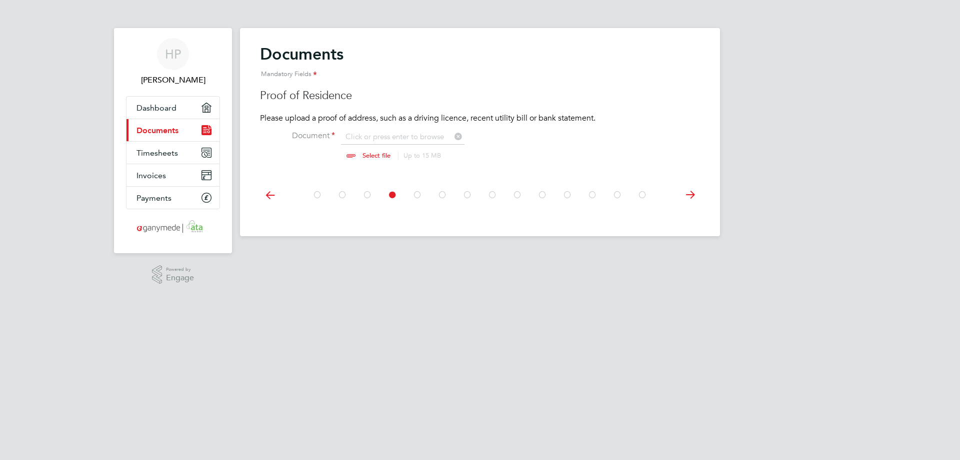
scroll to position [14, 124]
click at [418, 194] on icon at bounding box center [418, 195] width 10 height 23
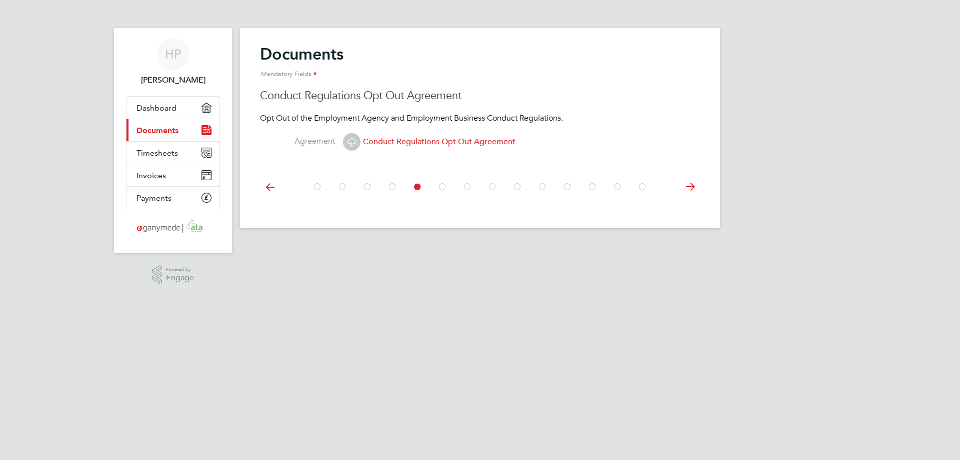
click at [439, 187] on icon at bounding box center [443, 187] width 10 height 23
click at [469, 186] on icon at bounding box center [468, 187] width 10 height 23
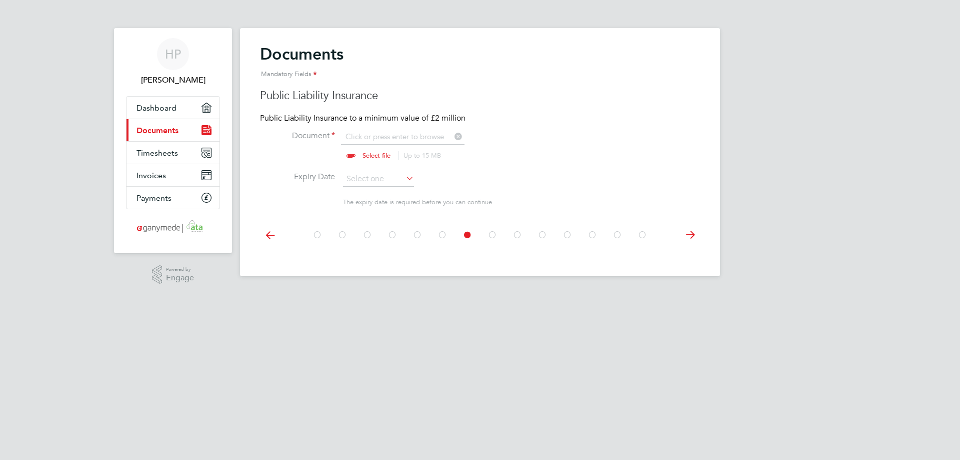
click at [492, 236] on icon at bounding box center [493, 235] width 10 height 23
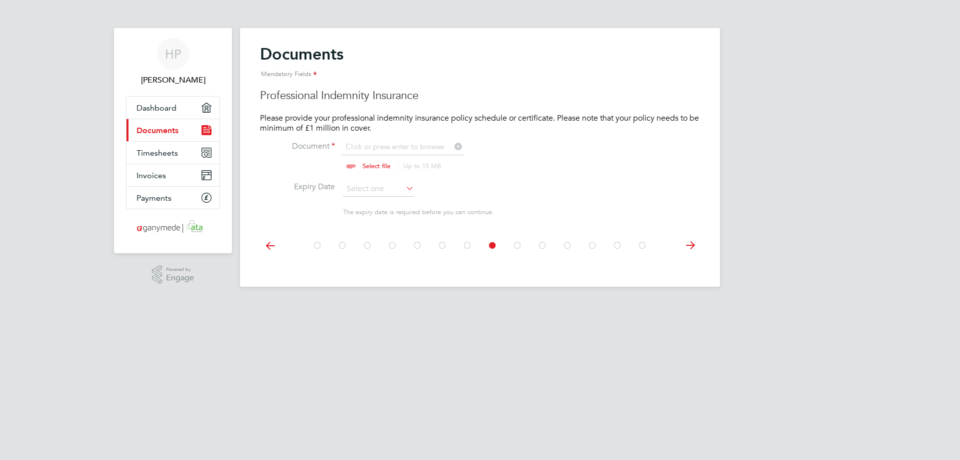
click at [517, 245] on icon at bounding box center [518, 245] width 10 height 23
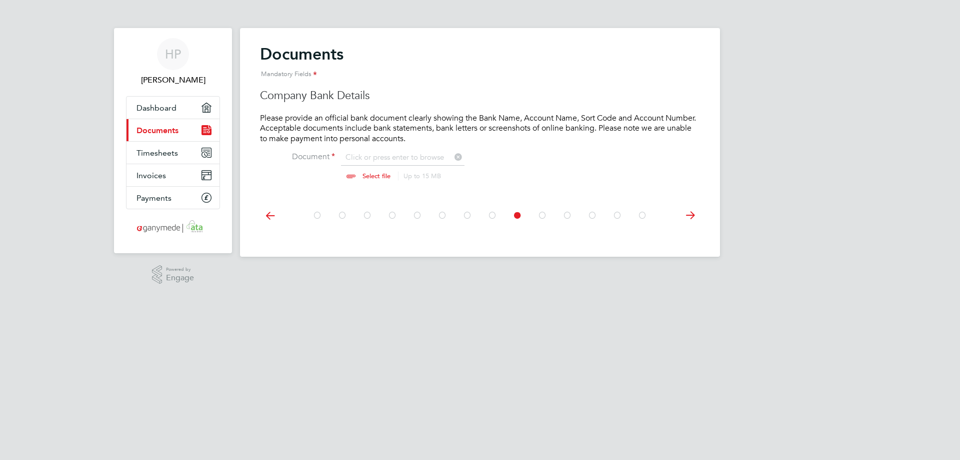
click at [542, 214] on icon at bounding box center [543, 215] width 10 height 23
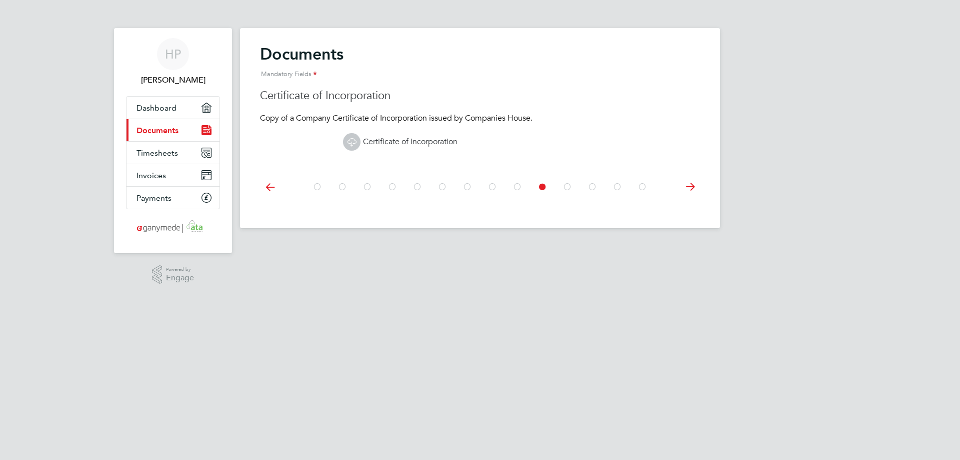
click at [407, 143] on link "Certificate of Incorporation" at bounding box center [400, 142] width 115 height 10
click at [165, 151] on span "Timesheets" at bounding box center [158, 153] width 42 height 10
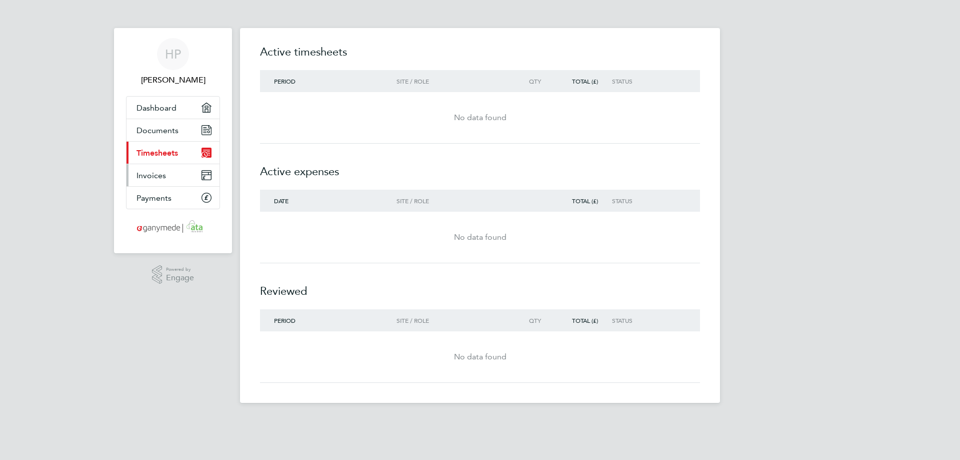
click at [158, 176] on span "Invoices" at bounding box center [152, 176] width 30 height 10
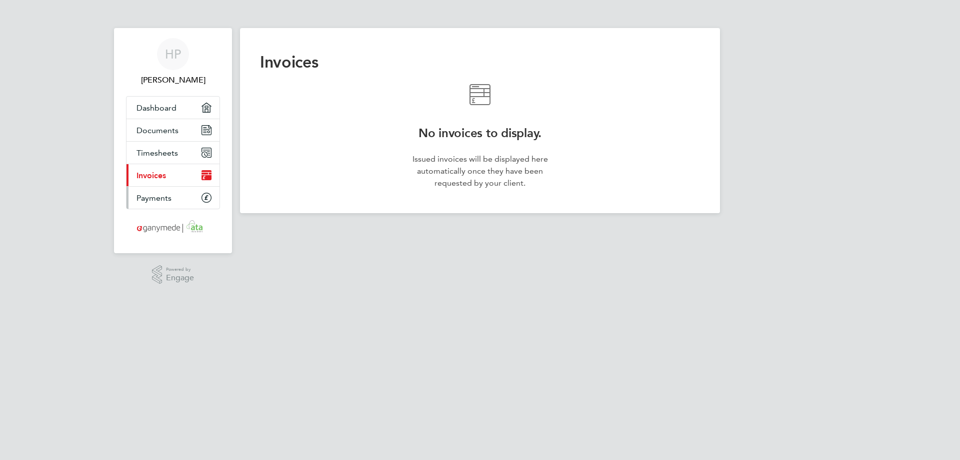
click at [155, 197] on span "Payments" at bounding box center [154, 198] width 35 height 10
click at [157, 107] on span "Dashboard" at bounding box center [157, 108] width 40 height 10
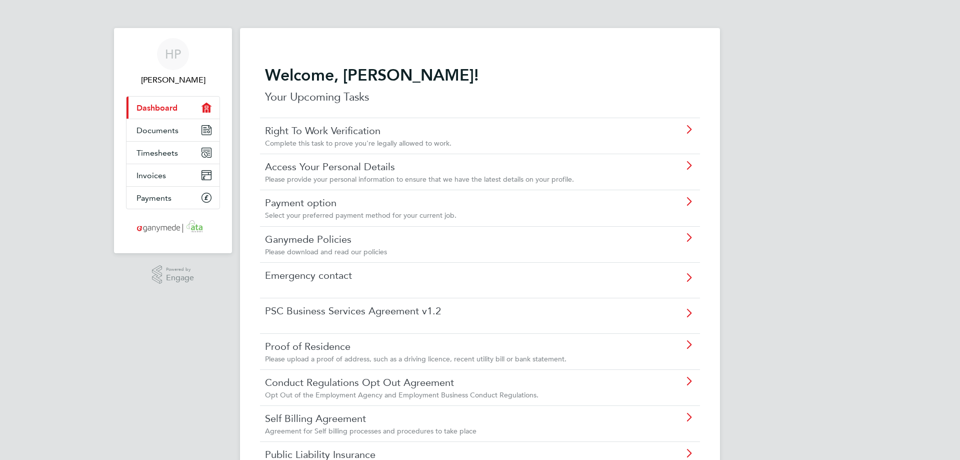
click at [339, 138] on div "Right To Work Verification Complete this task to prove you're legally allowed t…" at bounding box center [454, 136] width 379 height 24
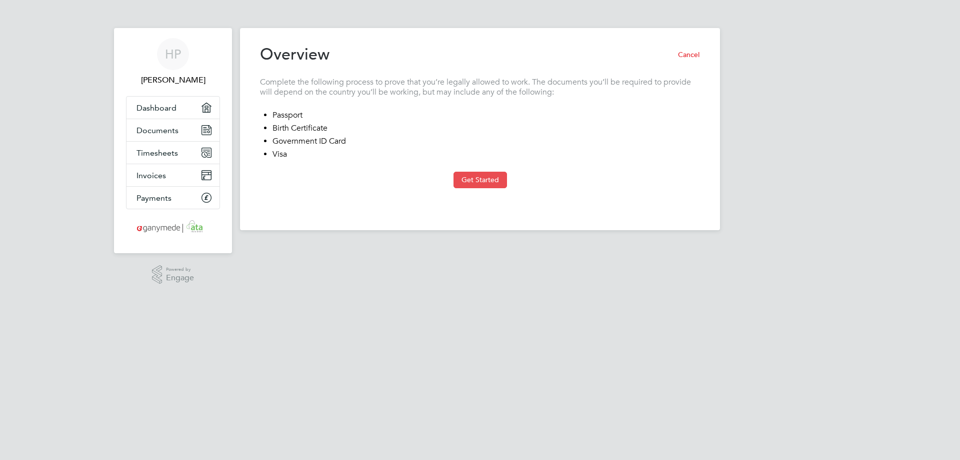
click at [473, 180] on button "Get Started" at bounding box center [481, 180] width 54 height 16
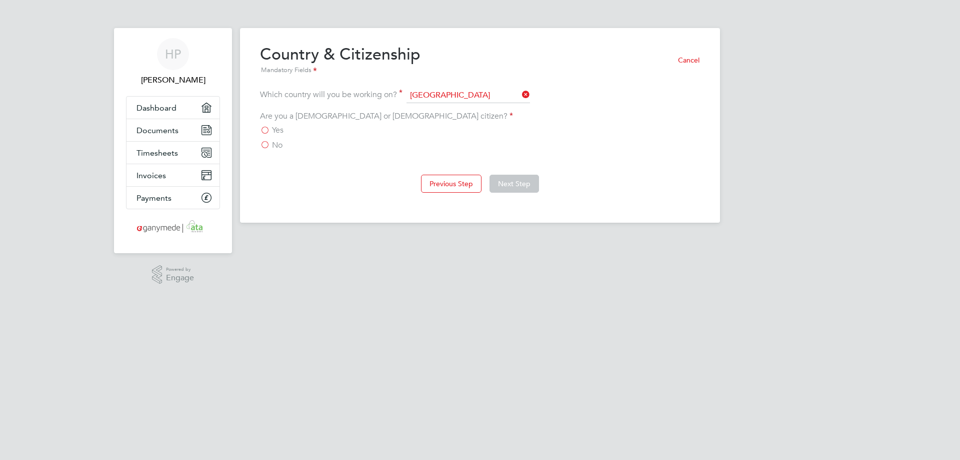
click at [279, 132] on span "Yes" at bounding box center [278, 130] width 12 height 10
click at [0, 0] on input "Yes" at bounding box center [0, 0] width 0 height 0
click at [514, 180] on button "Next Step" at bounding box center [515, 184] width 50 height 18
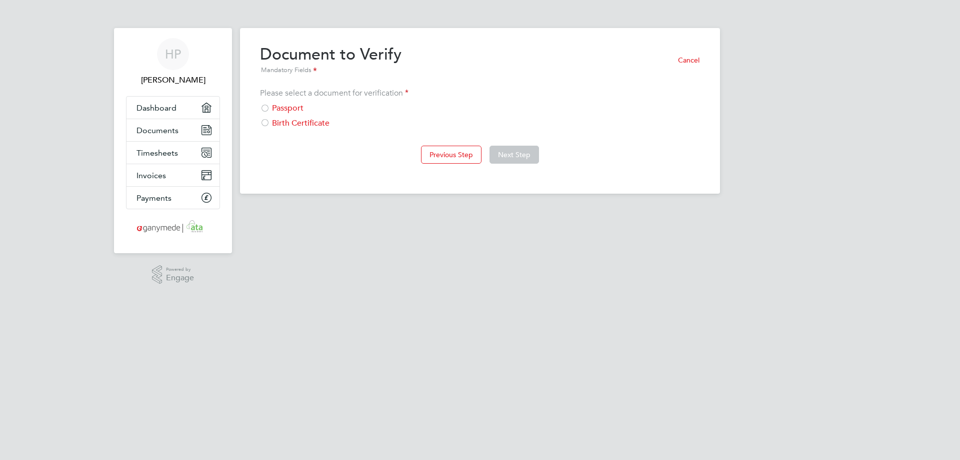
click at [289, 111] on div "Passport" at bounding box center [480, 108] width 440 height 11
click at [520, 155] on button "Next Step" at bounding box center [515, 155] width 50 height 18
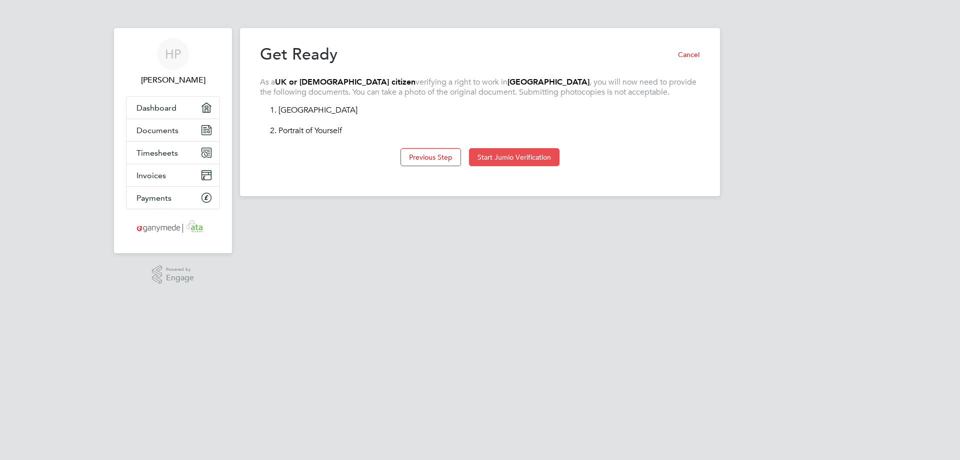
click at [496, 154] on button "Start Jumio Verification" at bounding box center [514, 157] width 91 height 18
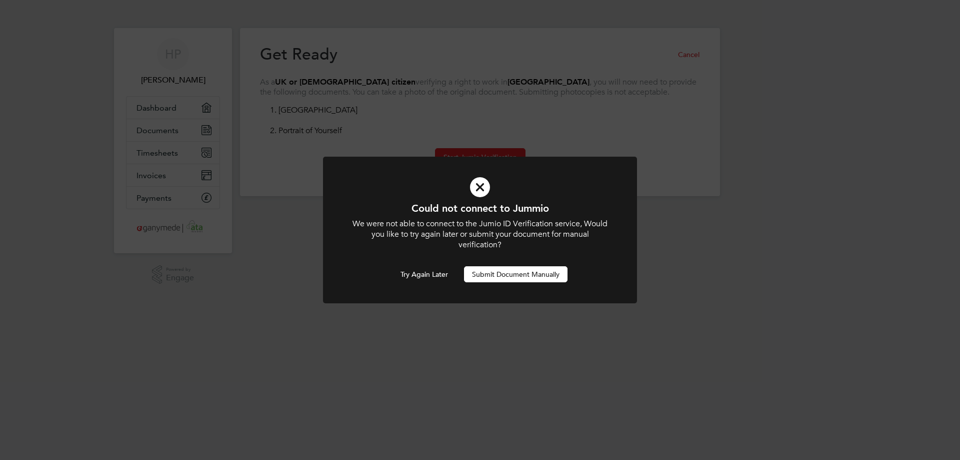
click at [486, 271] on button "Submit Document Manually" at bounding box center [516, 274] width 104 height 16
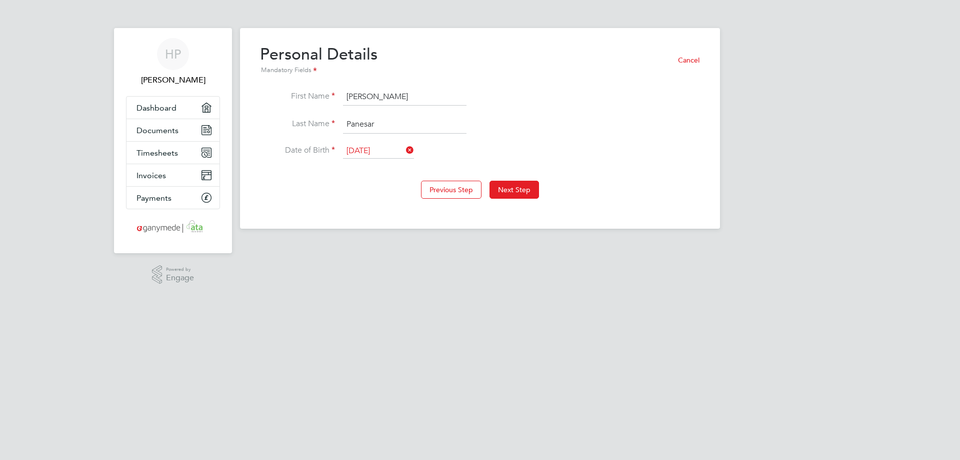
click at [691, 60] on button "Cancel" at bounding box center [685, 60] width 30 height 16
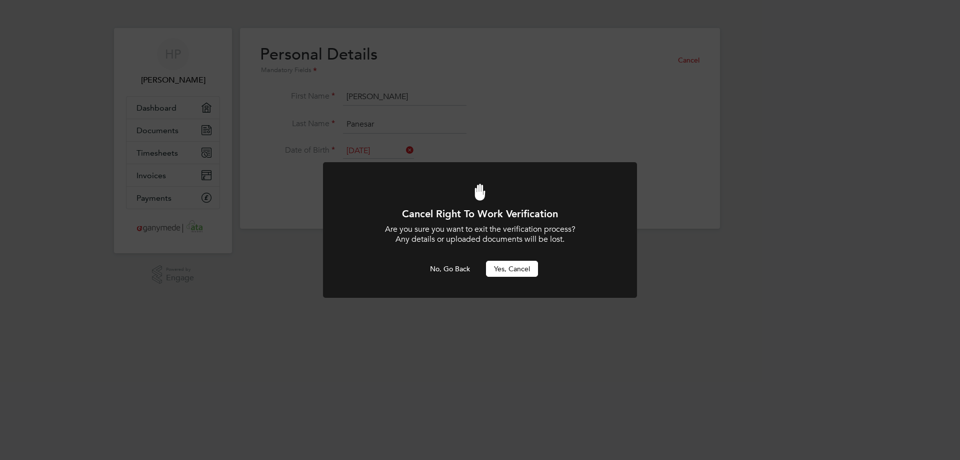
click at [507, 268] on button "Yes, Cancel" at bounding box center [512, 269] width 52 height 16
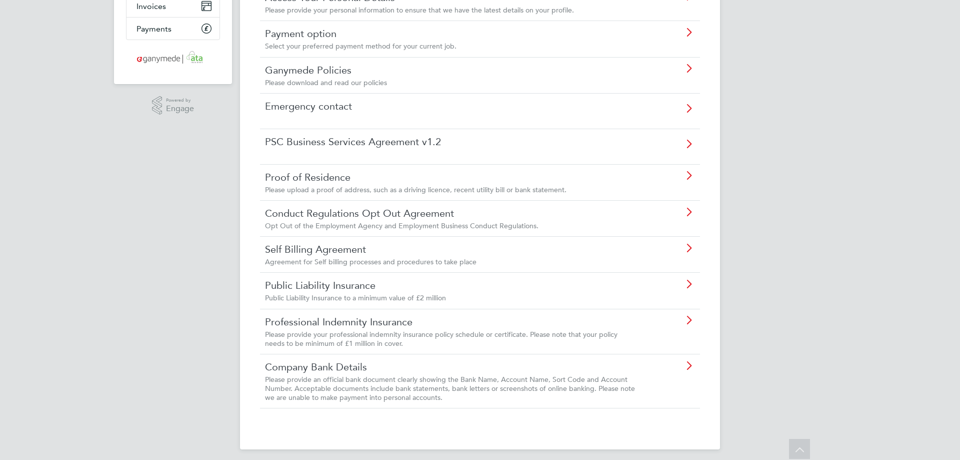
scroll to position [175, 0]
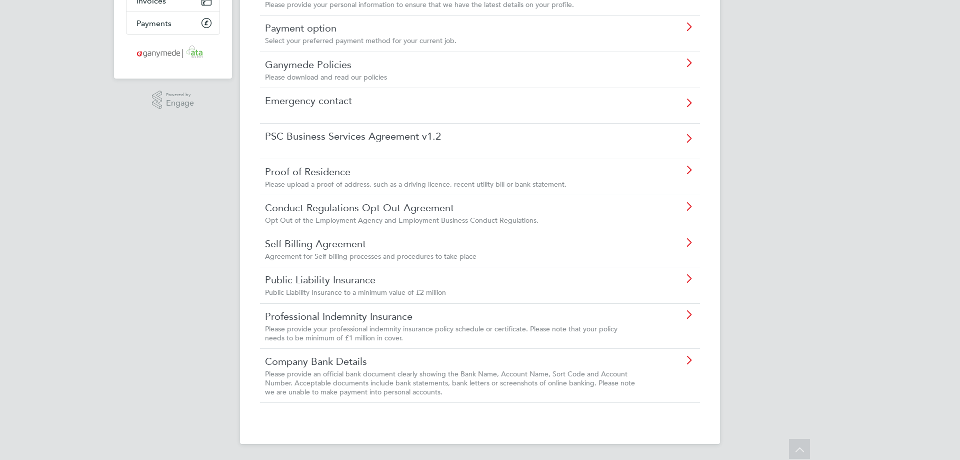
click at [314, 173] on link "Proof of Residence" at bounding box center [452, 171] width 374 height 13
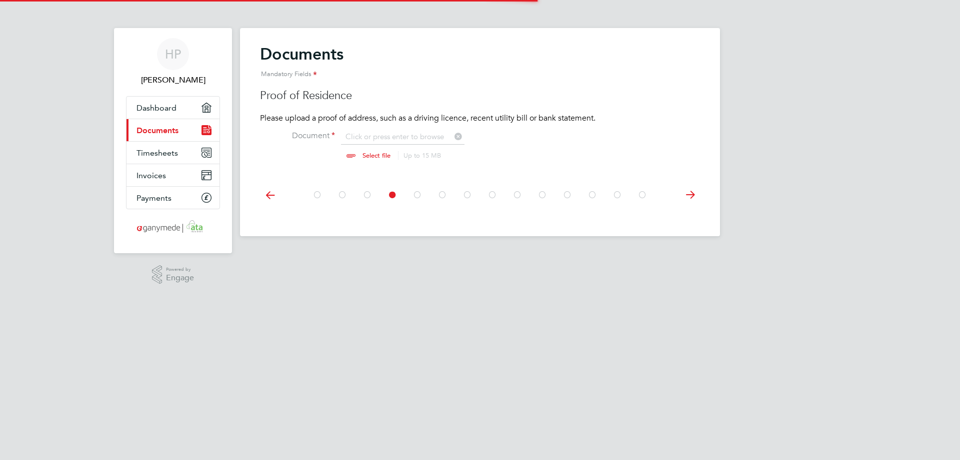
scroll to position [14, 124]
click at [385, 155] on input "file" at bounding box center [386, 147] width 157 height 30
type input "C:\fakepath\CT bill.jpg"
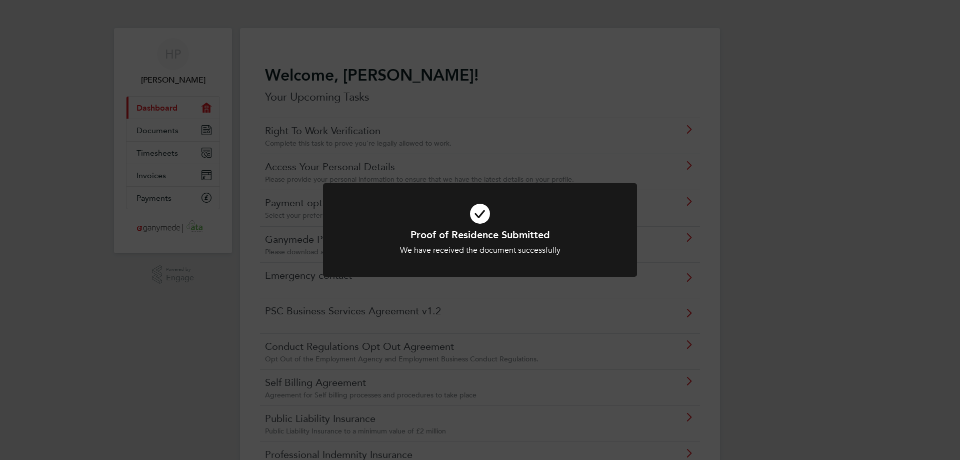
click at [533, 281] on div "Proof of Residence Submitted We have received the document successfully Cancel …" at bounding box center [480, 236] width 314 height 106
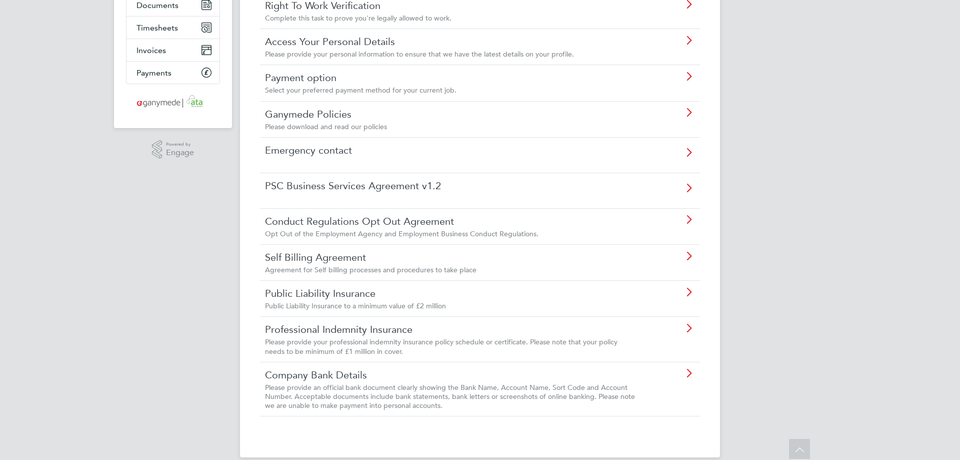
scroll to position [139, 0]
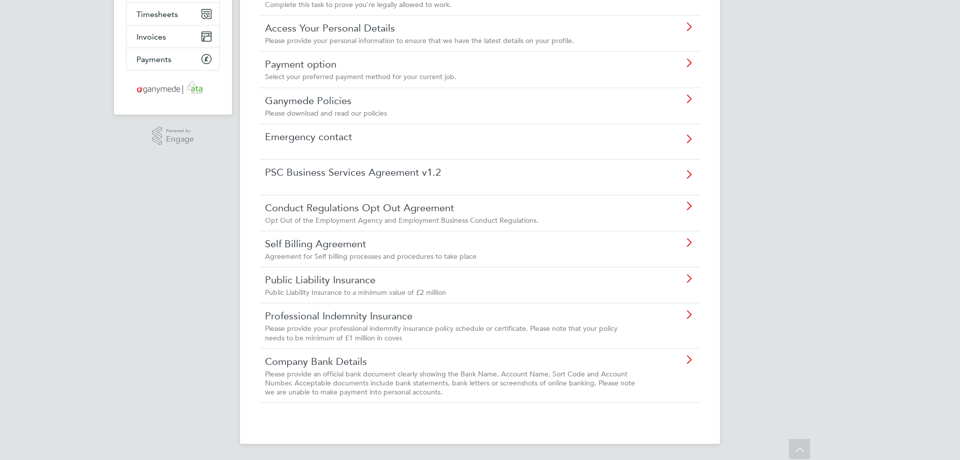
click at [328, 362] on link "Company Bank Details" at bounding box center [452, 361] width 374 height 13
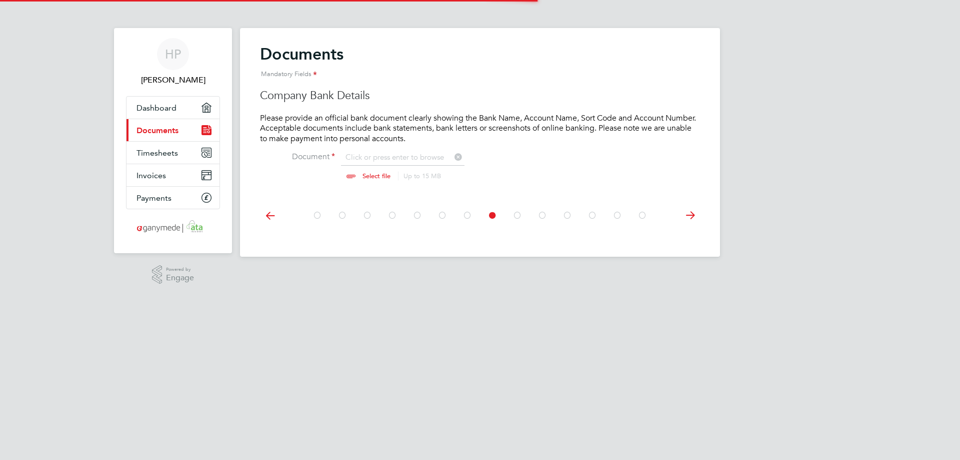
scroll to position [14, 124]
click at [315, 125] on p "Please provide an official bank document clearly showing the Bank Name, Account…" at bounding box center [480, 128] width 440 height 31
click at [924, 52] on div "HP [PERSON_NAME] Applications: Dashboard Current page: Documents Timesheets Inv…" at bounding box center [480, 136] width 960 height 273
click at [164, 108] on span "Dashboard" at bounding box center [157, 108] width 40 height 10
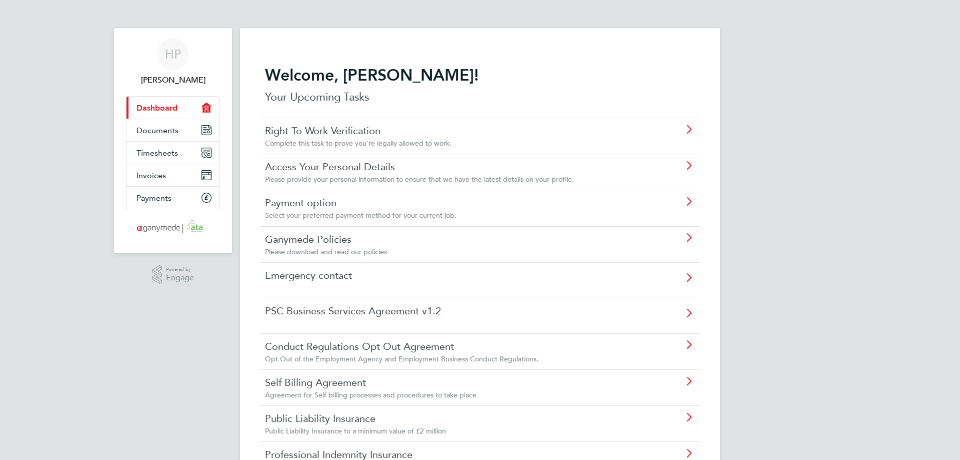
click at [350, 140] on span "Complete this task to prove you're legally allowed to work." at bounding box center [358, 143] width 187 height 9
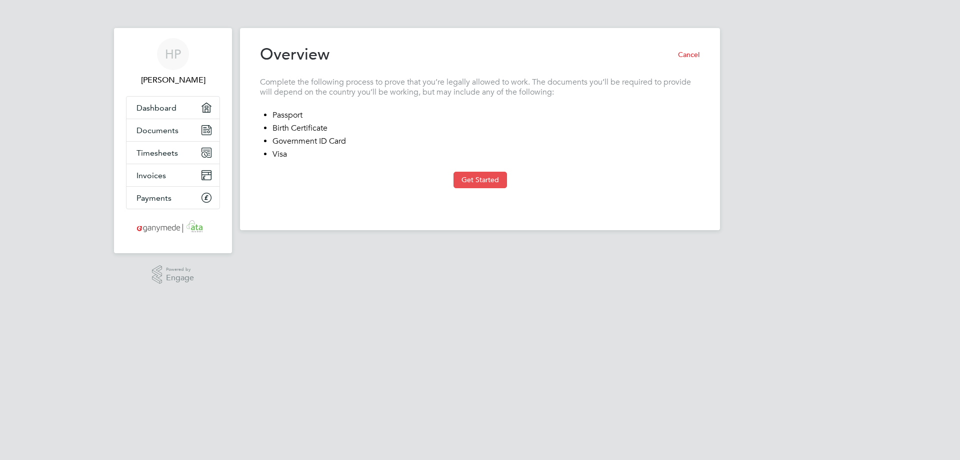
click at [484, 175] on button "Get Started" at bounding box center [481, 180] width 54 height 16
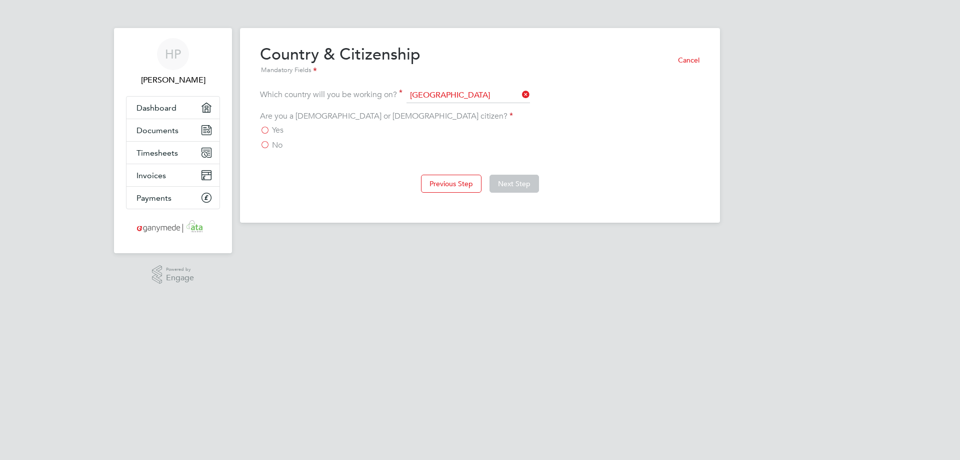
click at [278, 126] on span "Yes" at bounding box center [278, 130] width 12 height 10
click at [0, 0] on input "Yes" at bounding box center [0, 0] width 0 height 0
click at [528, 185] on button "Next Step" at bounding box center [515, 184] width 50 height 18
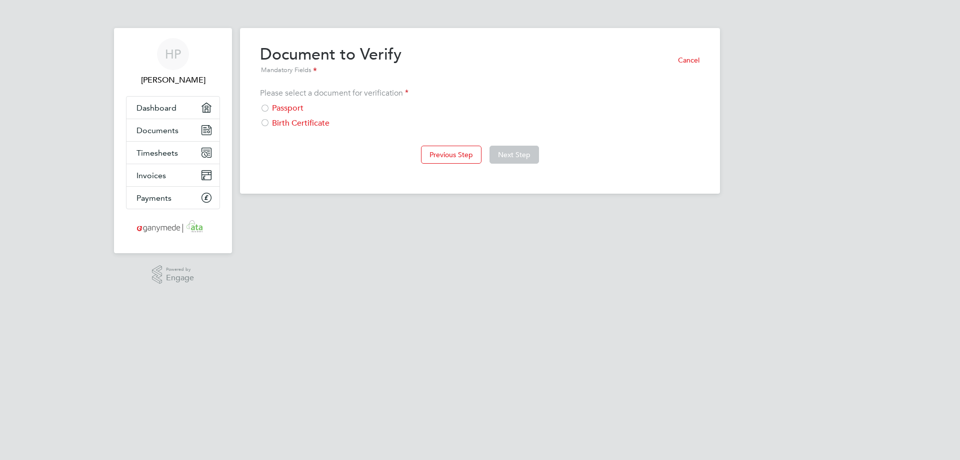
click at [282, 110] on div "Passport" at bounding box center [480, 108] width 440 height 11
click at [516, 156] on button "Next Step" at bounding box center [515, 155] width 50 height 18
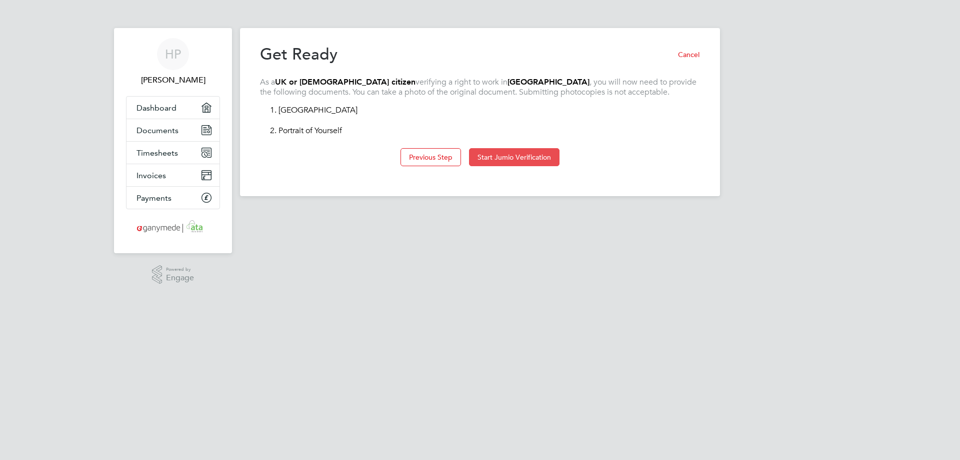
click at [484, 157] on button "Start Jumio Verification" at bounding box center [514, 157] width 91 height 18
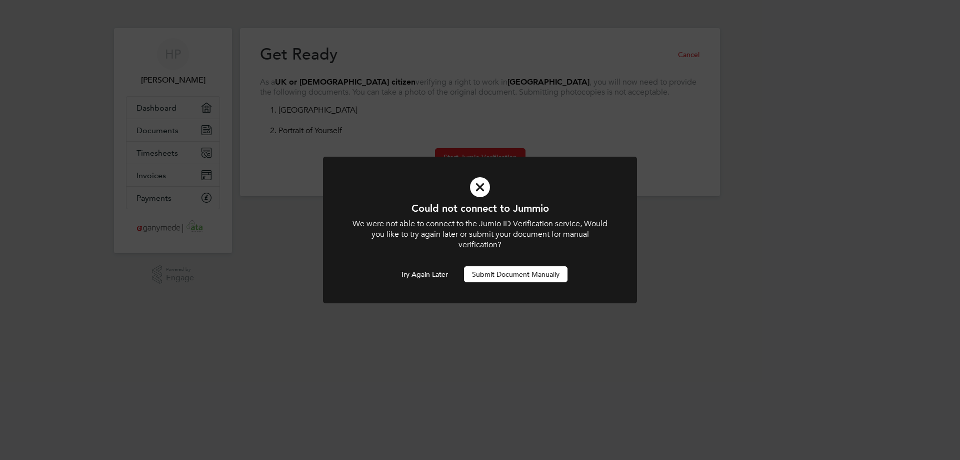
click at [413, 192] on icon at bounding box center [480, 187] width 260 height 39
click at [479, 186] on icon at bounding box center [480, 187] width 260 height 39
click at [370, 122] on div "Could not connect to Jummio We were not able to connect to the Jumio ID Verific…" at bounding box center [480, 230] width 960 height 460
click at [412, 270] on button "Try Again Later" at bounding box center [425, 274] width 64 height 16
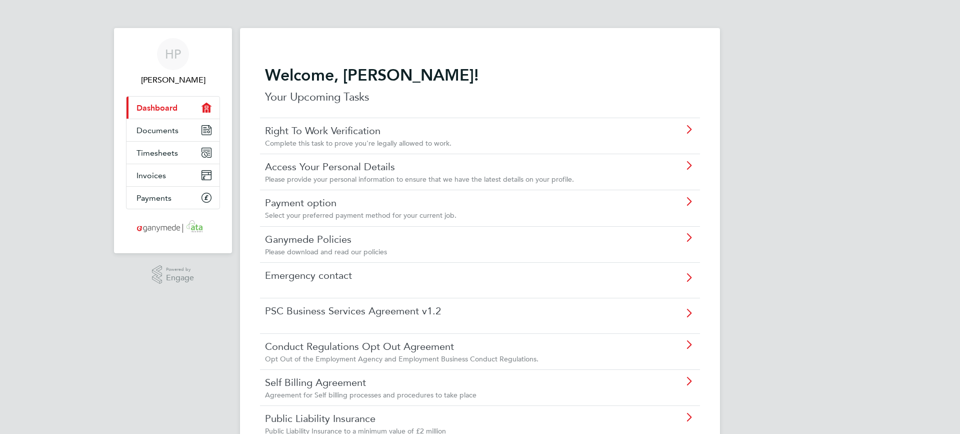
click at [323, 209] on link "Payment option" at bounding box center [452, 202] width 374 height 13
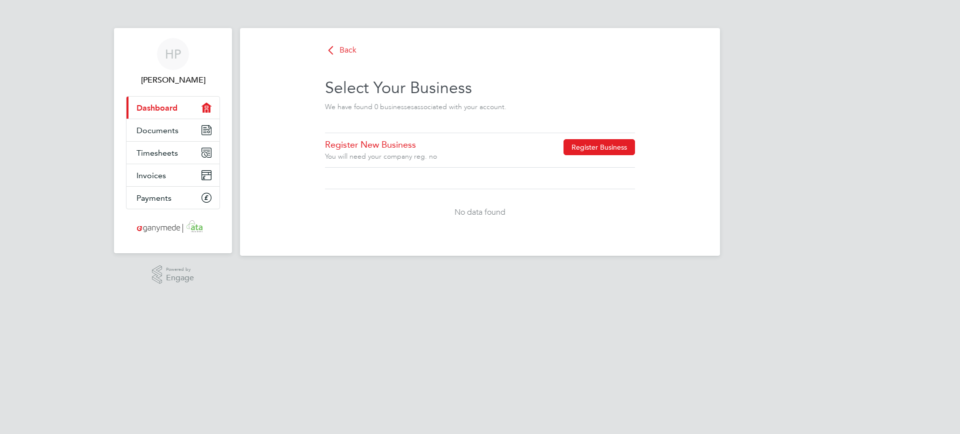
click at [585, 146] on button "Register Business" at bounding box center [600, 147] width 72 height 16
type input "[GEOGRAPHIC_DATA]"
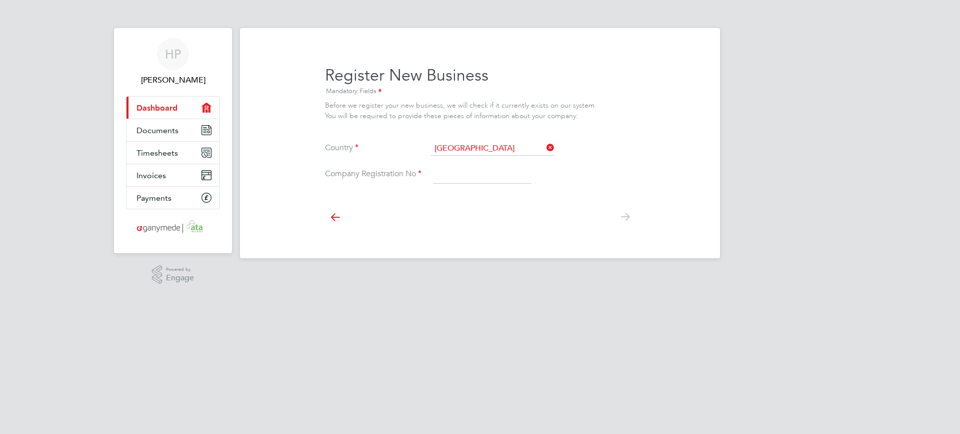
click at [465, 178] on input at bounding box center [482, 175] width 99 height 18
type input "07720933"
click at [626, 212] on icon at bounding box center [625, 217] width 20 height 23
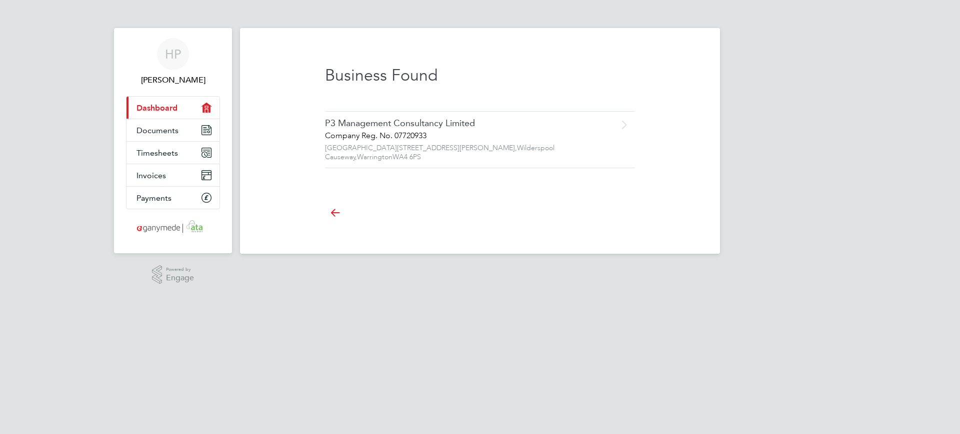
click at [398, 131] on div "Company Reg. No. 07720933" at bounding box center [459, 136] width 268 height 11
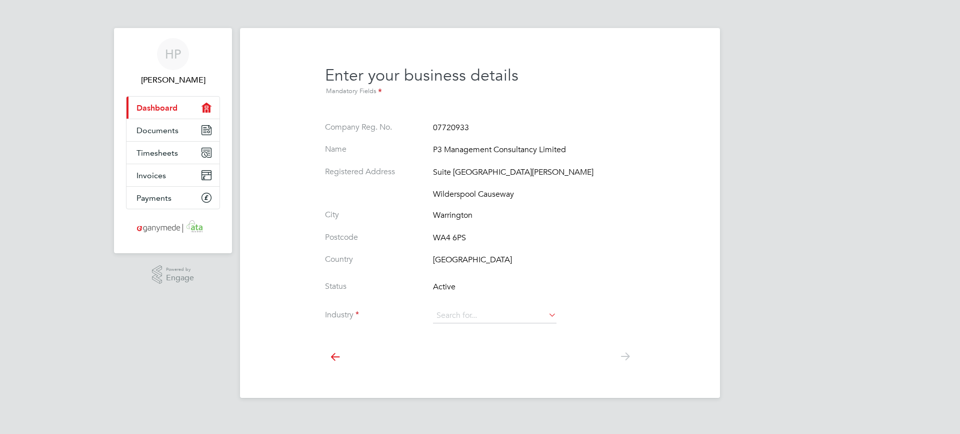
click at [547, 314] on icon at bounding box center [547, 315] width 0 height 14
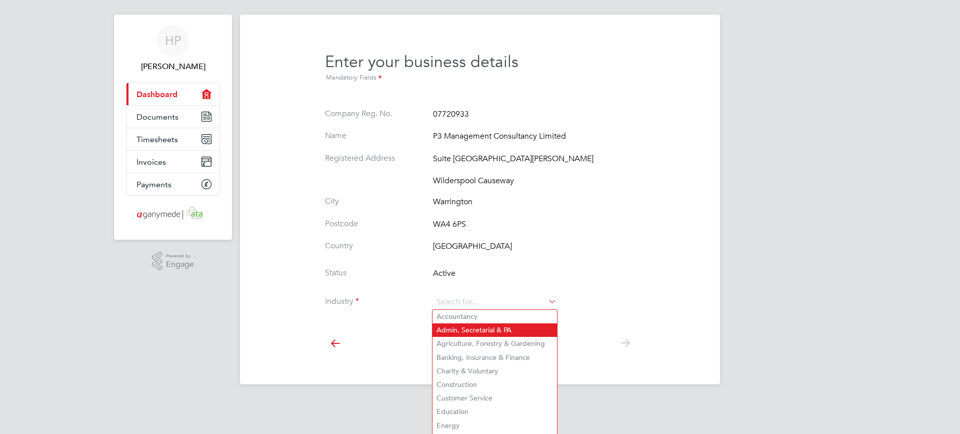
scroll to position [21, 0]
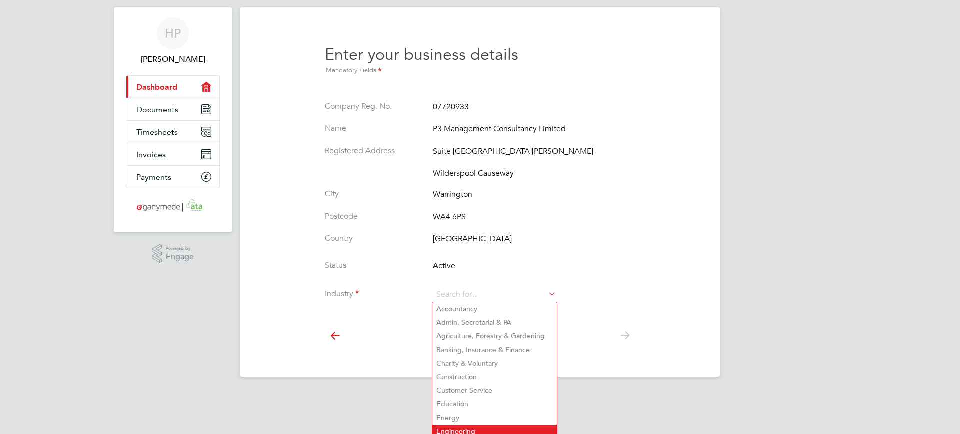
click at [463, 426] on li "Engineering" at bounding box center [495, 432] width 125 height 14
type input "Engineering"
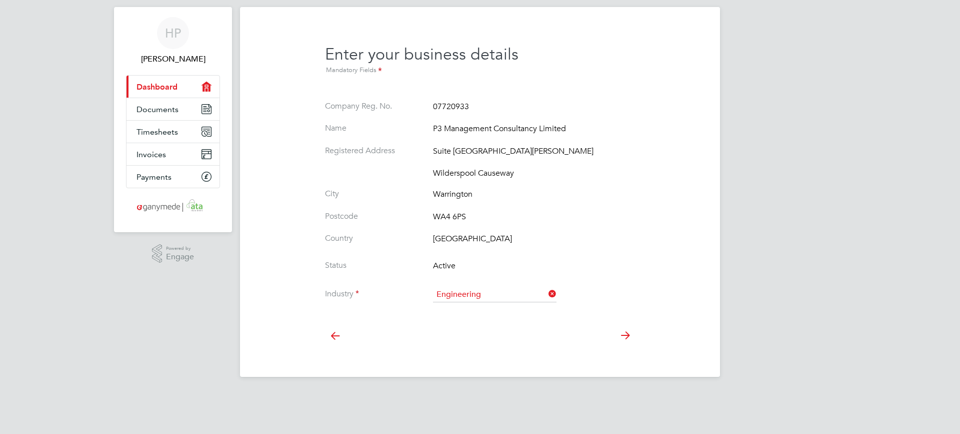
scroll to position [0, 0]
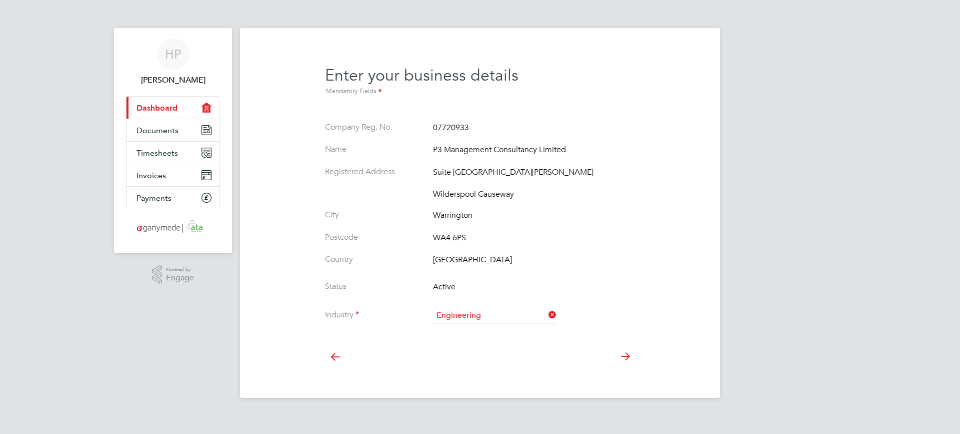
click at [624, 357] on icon at bounding box center [625, 356] width 20 height 23
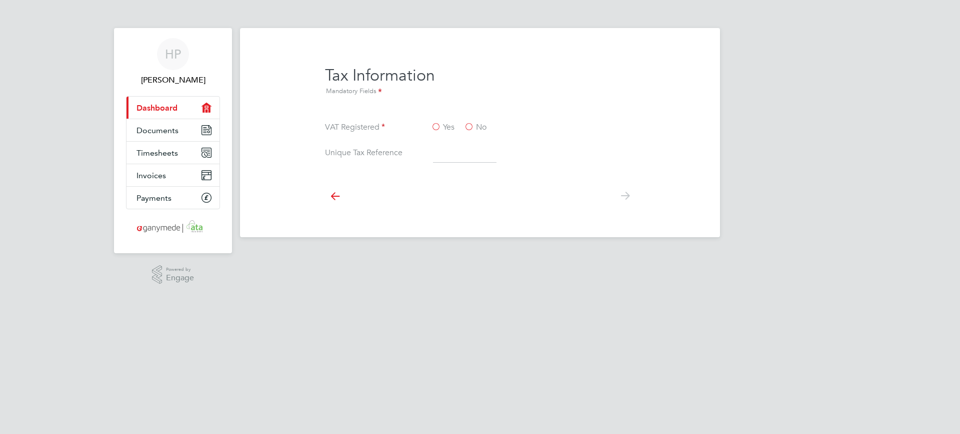
click at [436, 127] on label "Yes" at bounding box center [443, 127] width 24 height 11
click at [0, 0] on input "Yes" at bounding box center [0, 0] width 0 height 0
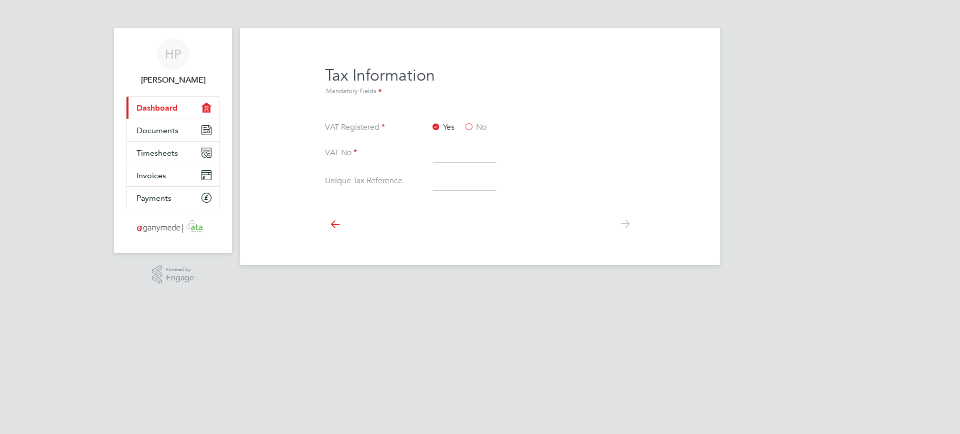
click at [460, 156] on input at bounding box center [465, 154] width 64 height 18
click at [449, 147] on input at bounding box center [465, 154] width 64 height 18
click at [446, 152] on input at bounding box center [465, 154] width 64 height 18
paste input "118527904"
type input "118527904"
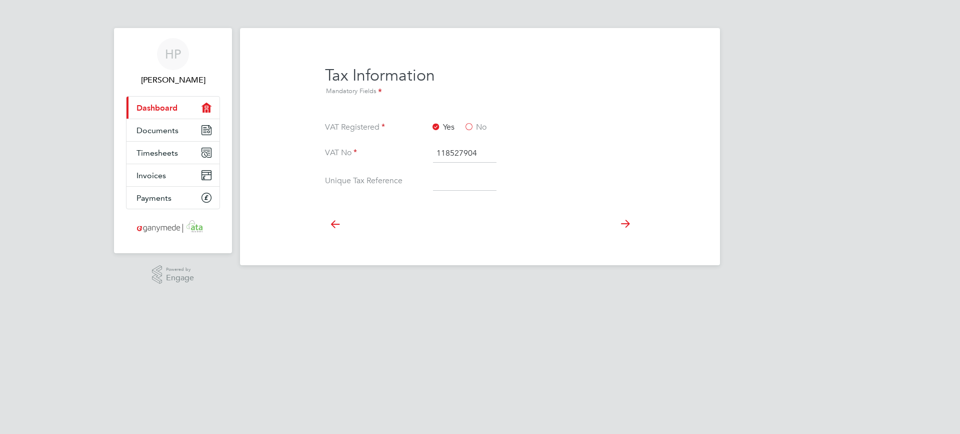
click at [627, 225] on icon at bounding box center [625, 224] width 20 height 23
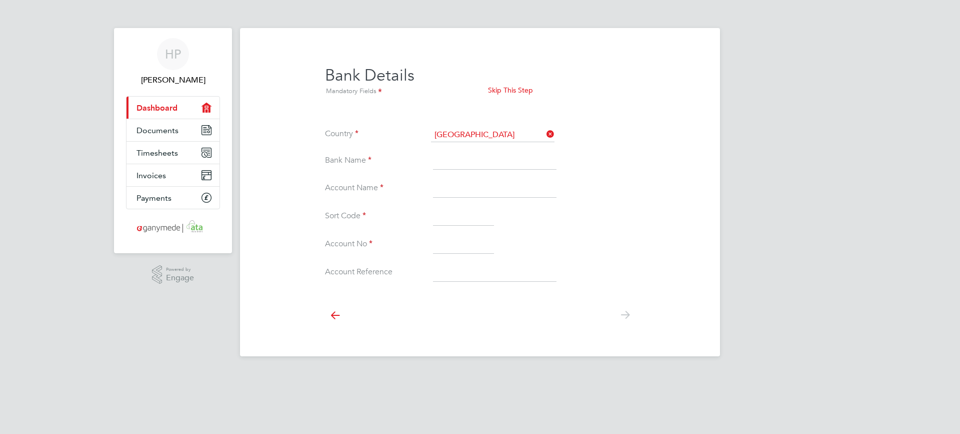
click at [452, 164] on input at bounding box center [495, 161] width 124 height 18
drag, startPoint x: 449, startPoint y: 163, endPoint x: 458, endPoint y: 165, distance: 9.3
click at [449, 163] on input at bounding box center [495, 161] width 124 height 18
type input "[PERSON_NAME]"
click at [543, 181] on input at bounding box center [495, 189] width 124 height 18
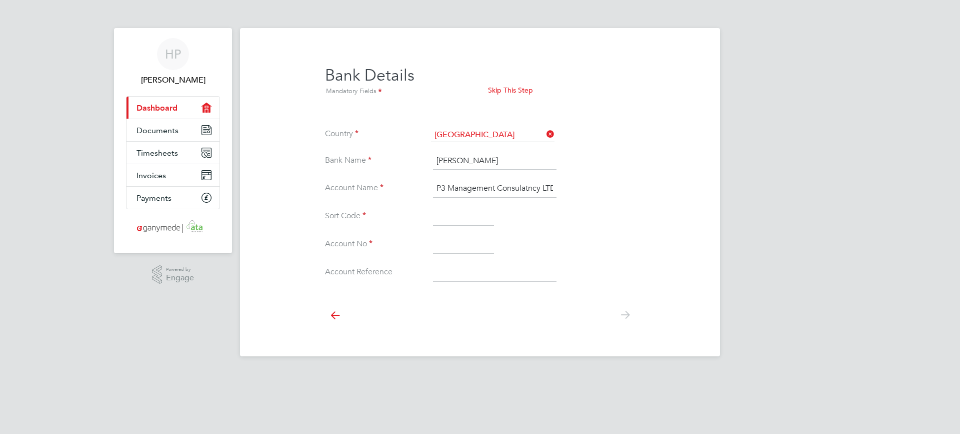
click at [445, 217] on input at bounding box center [463, 217] width 61 height 18
drag, startPoint x: 515, startPoint y: 187, endPoint x: 509, endPoint y: 189, distance: 7.0
click at [509, 189] on input "P3 Management Consulatncy LTD" at bounding box center [495, 189] width 124 height 18
click at [529, 189] on input "P3 Management Consulatncy LTD" at bounding box center [495, 189] width 124 height 18
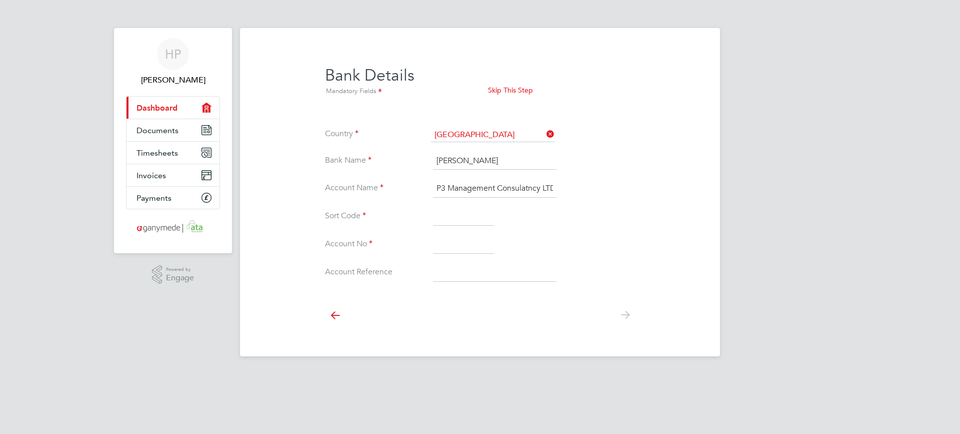
click at [518, 188] on input "P3 Management Consulatncy LTD" at bounding box center [495, 189] width 124 height 18
type input "P3 Management Consultancy LTD"
click at [453, 217] on input at bounding box center [463, 217] width 61 height 18
type input "16-57-10"
click at [443, 247] on input at bounding box center [463, 245] width 61 height 18
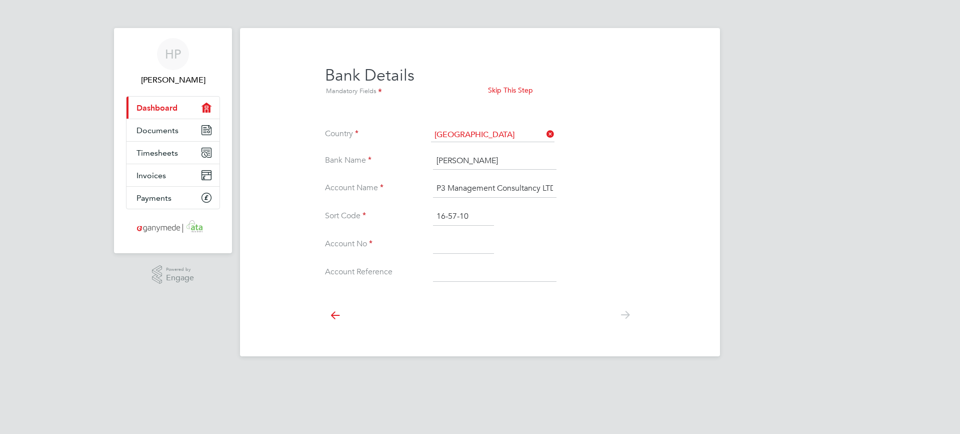
paste input "55476107"
type input "55476107"
click at [450, 275] on input at bounding box center [495, 273] width 124 height 18
click at [626, 316] on icon at bounding box center [625, 315] width 20 height 23
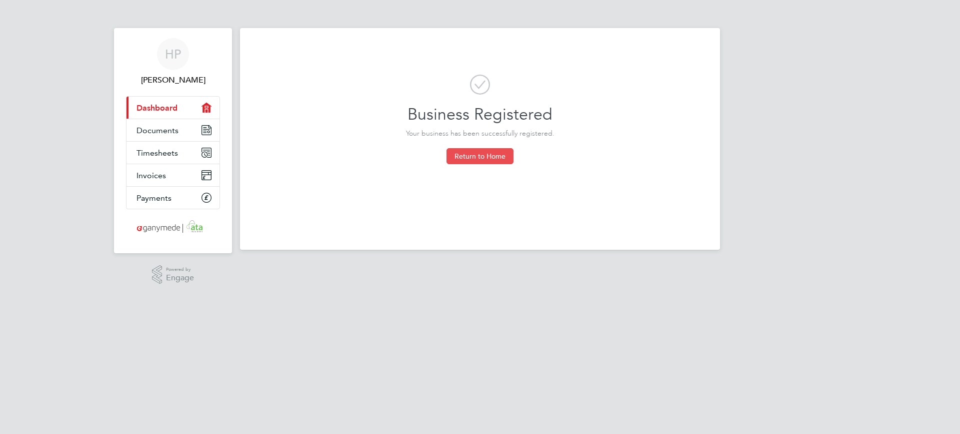
click at [488, 156] on button "Return to Home" at bounding box center [480, 156] width 67 height 16
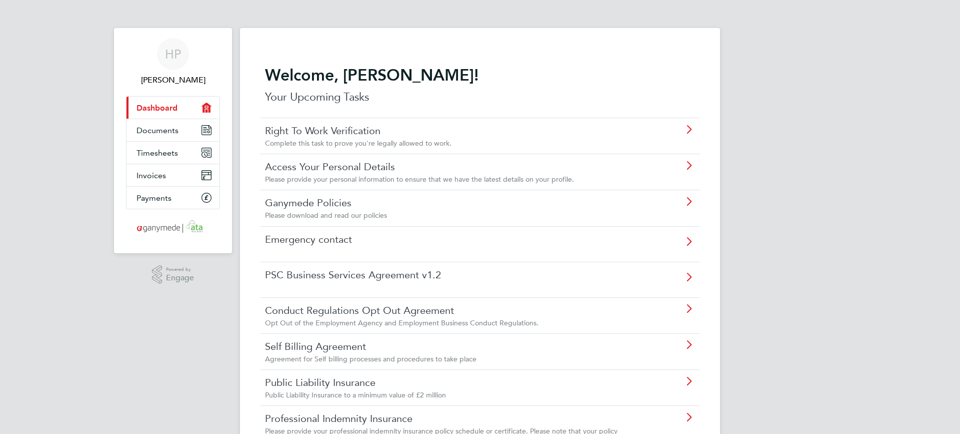
click at [322, 278] on link "PSC Business Services Agreement v1.2" at bounding box center [452, 274] width 374 height 13
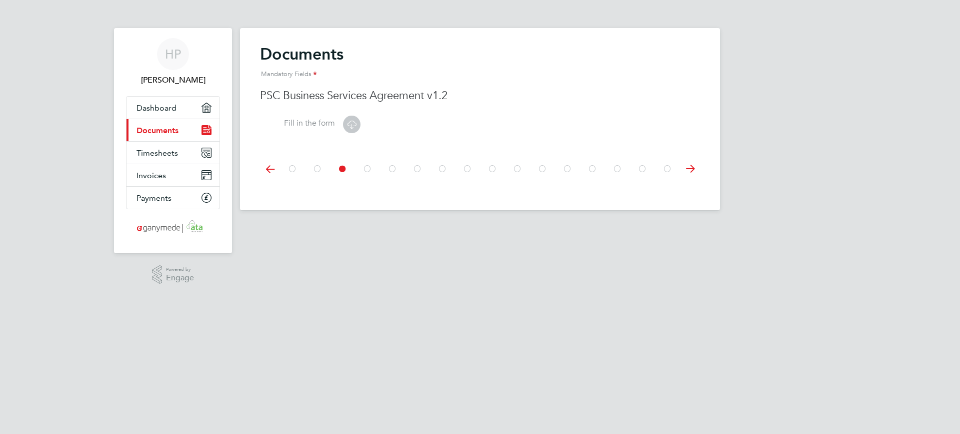
click at [353, 126] on icon at bounding box center [352, 124] width 13 height 13
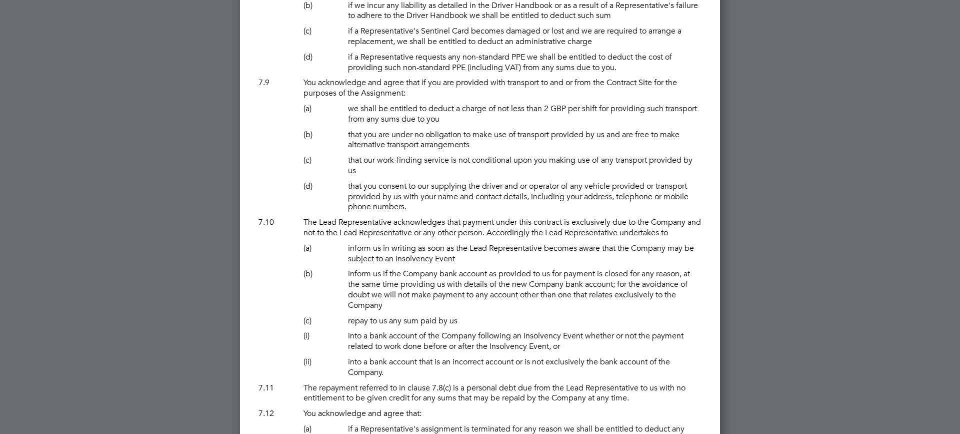
scroll to position [4651, 0]
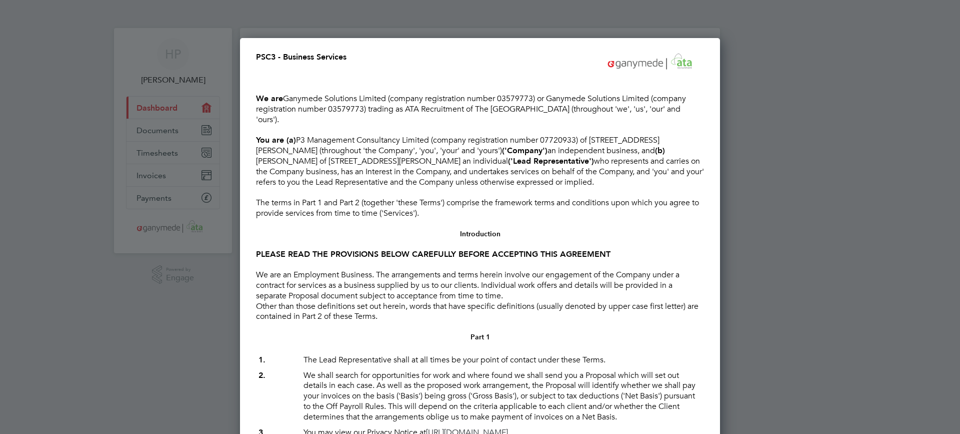
click at [32, 78] on div at bounding box center [480, 217] width 960 height 434
drag, startPoint x: 958, startPoint y: 16, endPoint x: 955, endPoint y: 304, distance: 287.6
click at [955, 304] on div at bounding box center [480, 217] width 960 height 434
drag, startPoint x: 960, startPoint y: 353, endPoint x: 960, endPoint y: 400, distance: 46.5
click at [960, 400] on div at bounding box center [480, 217] width 960 height 434
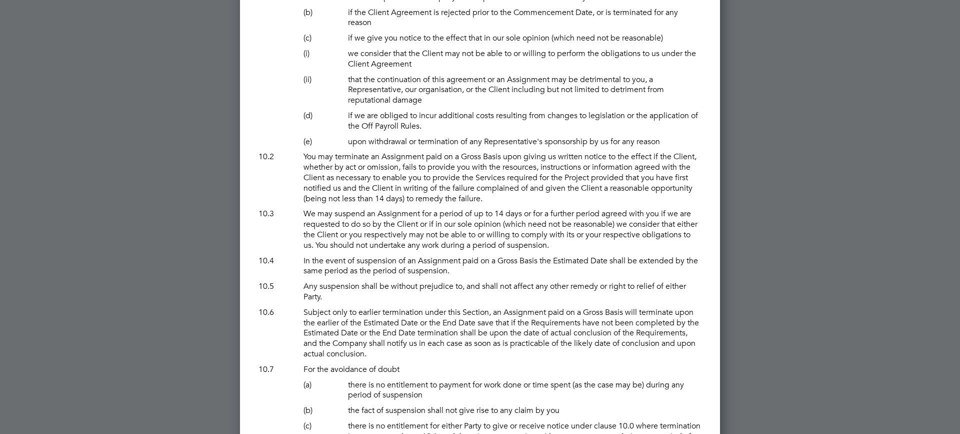
scroll to position [8625, 0]
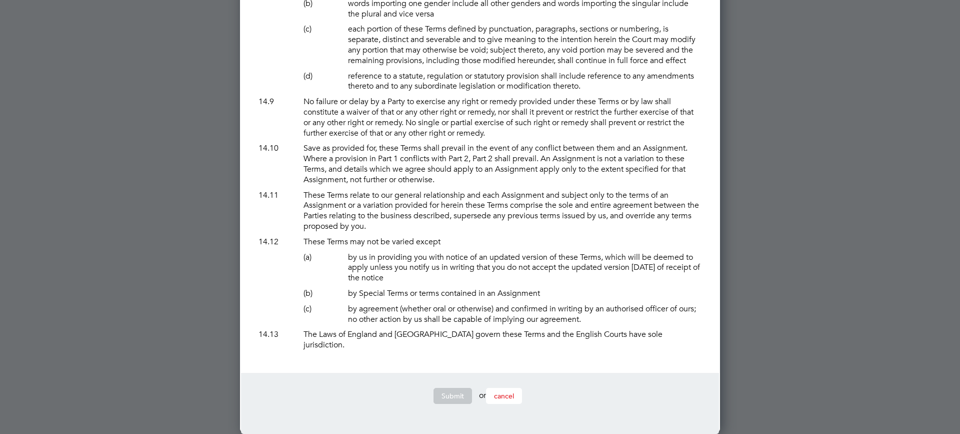
click at [506, 392] on span "cancel" at bounding box center [504, 395] width 20 height 9
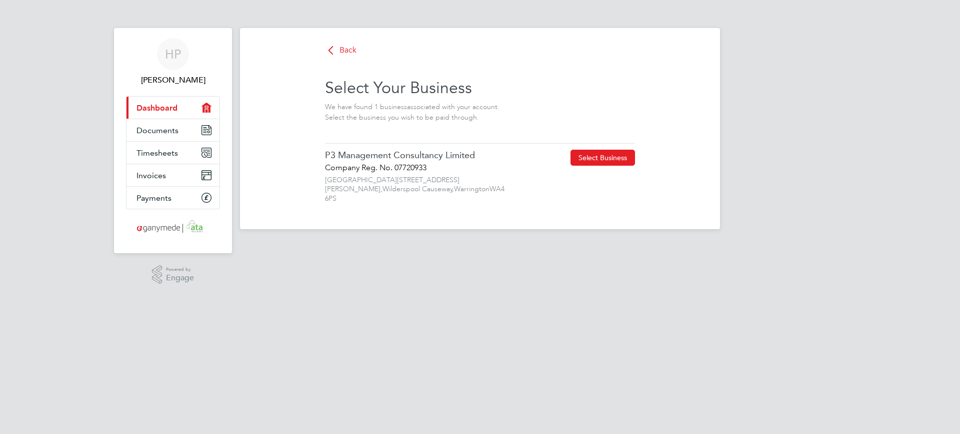
scroll to position [0, 0]
click at [156, 125] on link "Documents" at bounding box center [173, 130] width 93 height 22
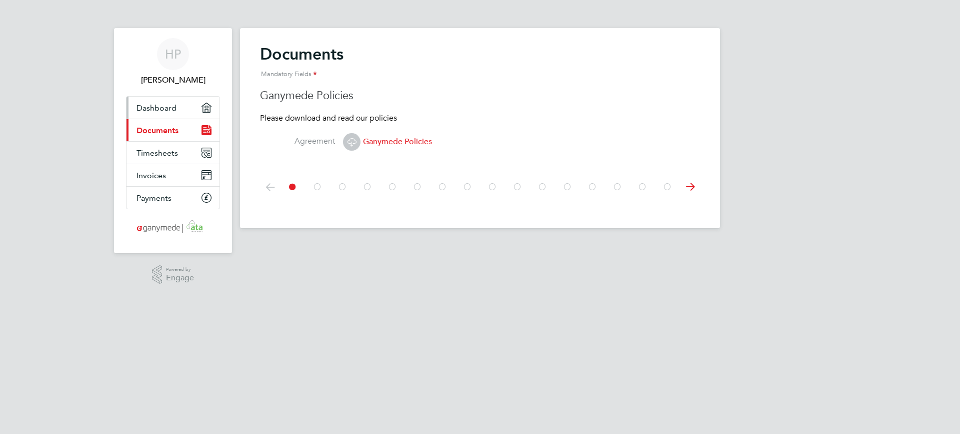
click at [166, 110] on span "Dashboard" at bounding box center [157, 108] width 40 height 10
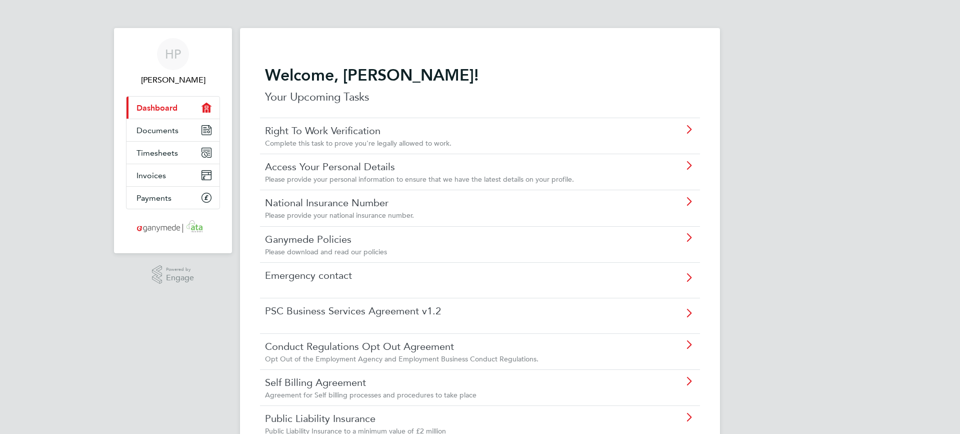
click at [372, 319] on div "PSC Business Services Agreement v1.2" at bounding box center [480, 316] width 440 height 36
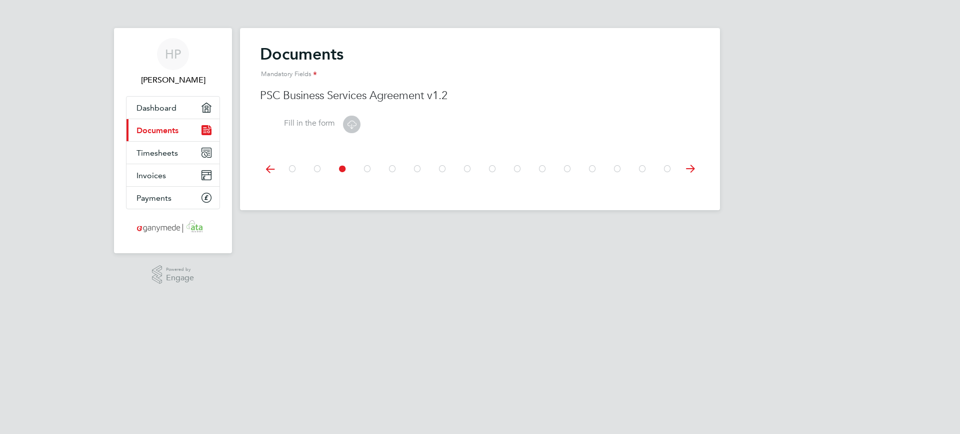
click at [354, 126] on icon at bounding box center [352, 124] width 13 height 13
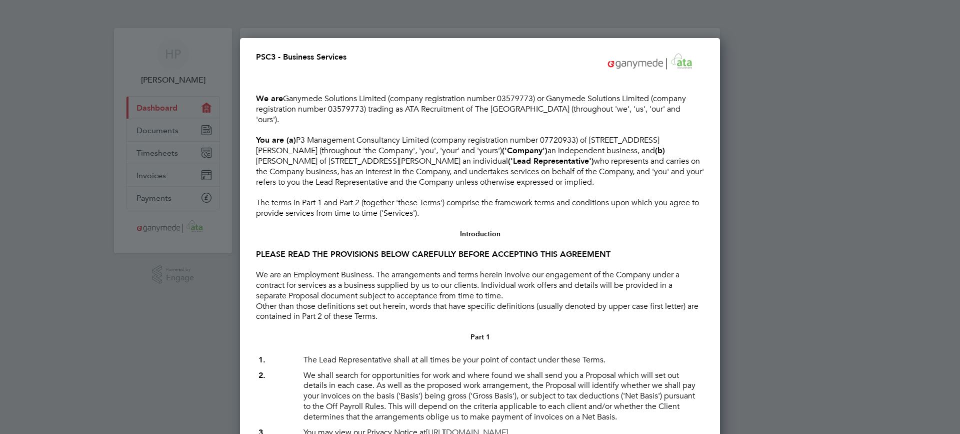
click at [510, 176] on p "You are (a) P3 Management Consultancy Limited (company registration number 0772…" at bounding box center [480, 161] width 448 height 52
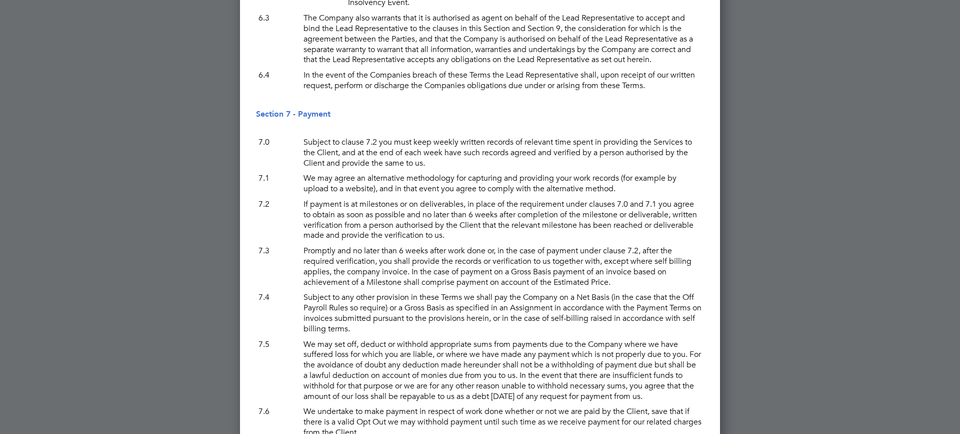
scroll to position [8625, 0]
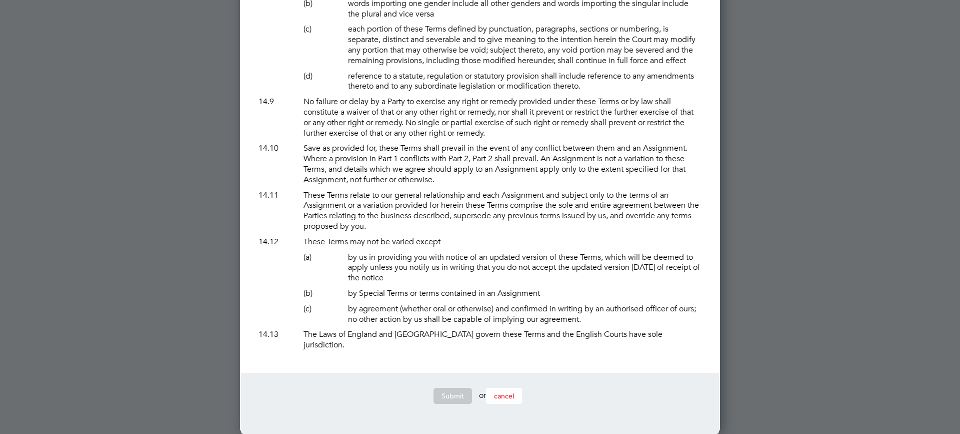
click at [504, 393] on span "cancel" at bounding box center [504, 395] width 20 height 9
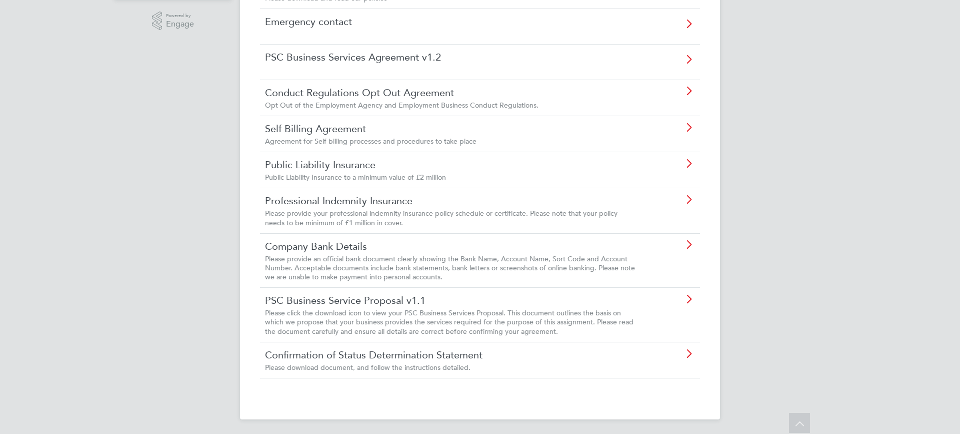
scroll to position [255, 0]
click at [404, 303] on link "PSC Business Service Proposal v1.1" at bounding box center [452, 298] width 374 height 13
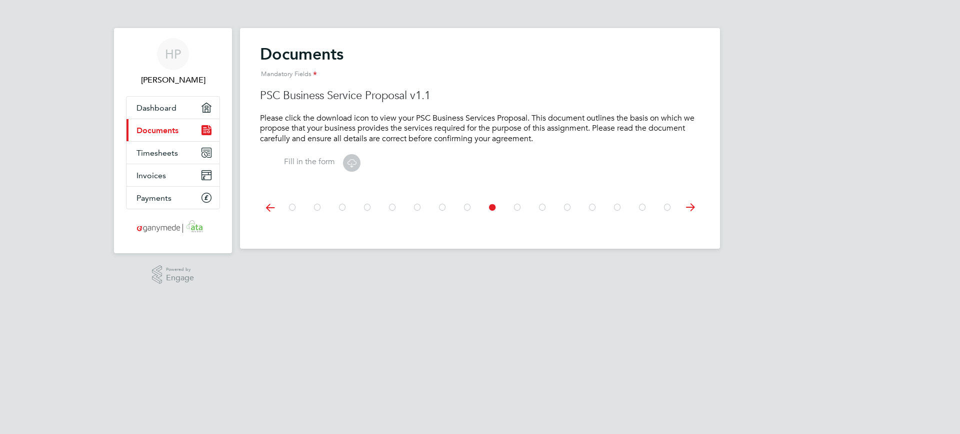
click at [355, 164] on icon at bounding box center [352, 163] width 13 height 13
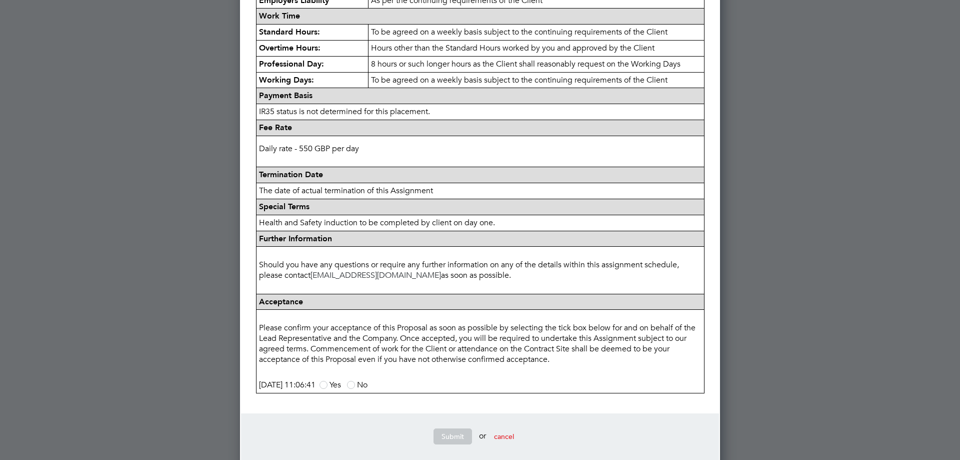
scroll to position [393, 0]
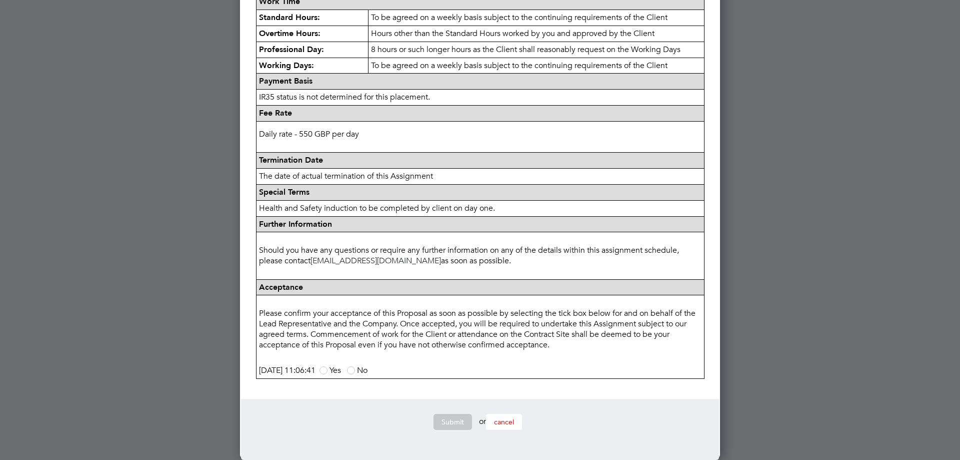
click at [508, 425] on span "cancel" at bounding box center [504, 421] width 20 height 9
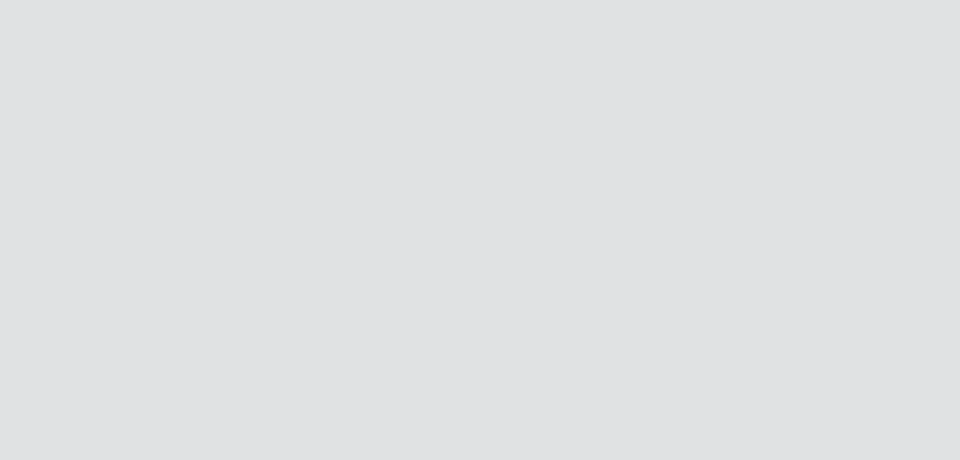
scroll to position [0, 0]
